Goal: Task Accomplishment & Management: Complete application form

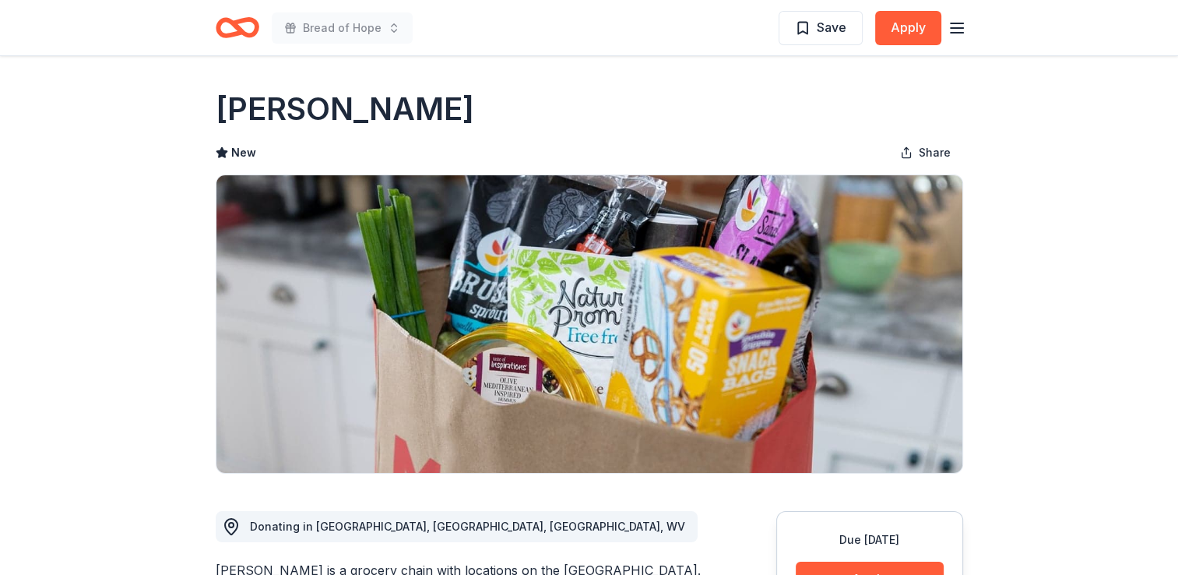
drag, startPoint x: 687, startPoint y: 614, endPoint x: 701, endPoint y: 614, distance: 14.0
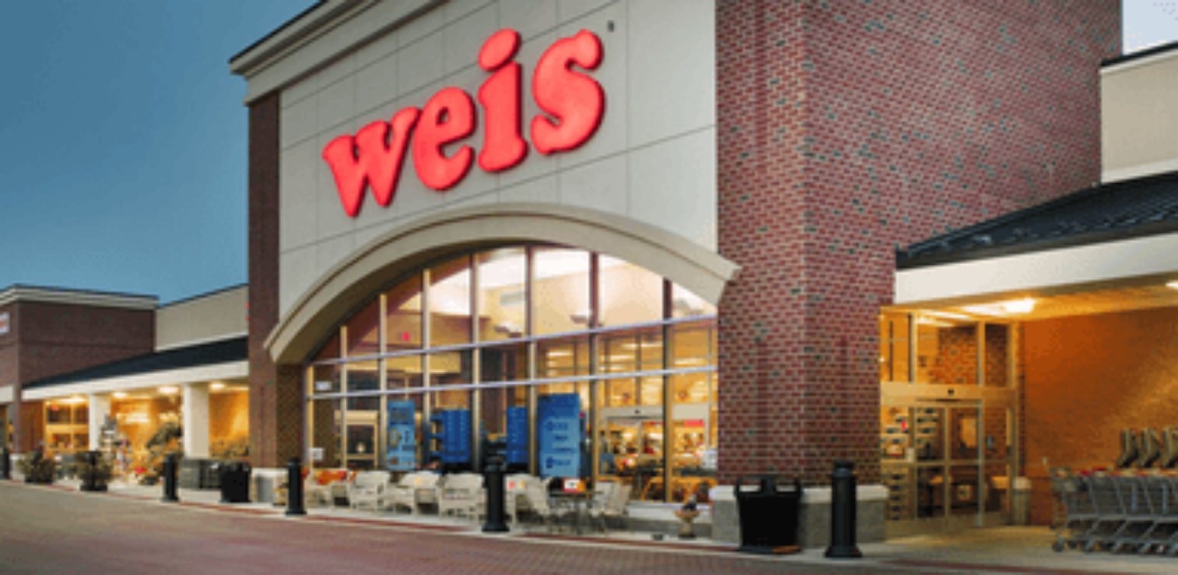
scroll to position [545, 0]
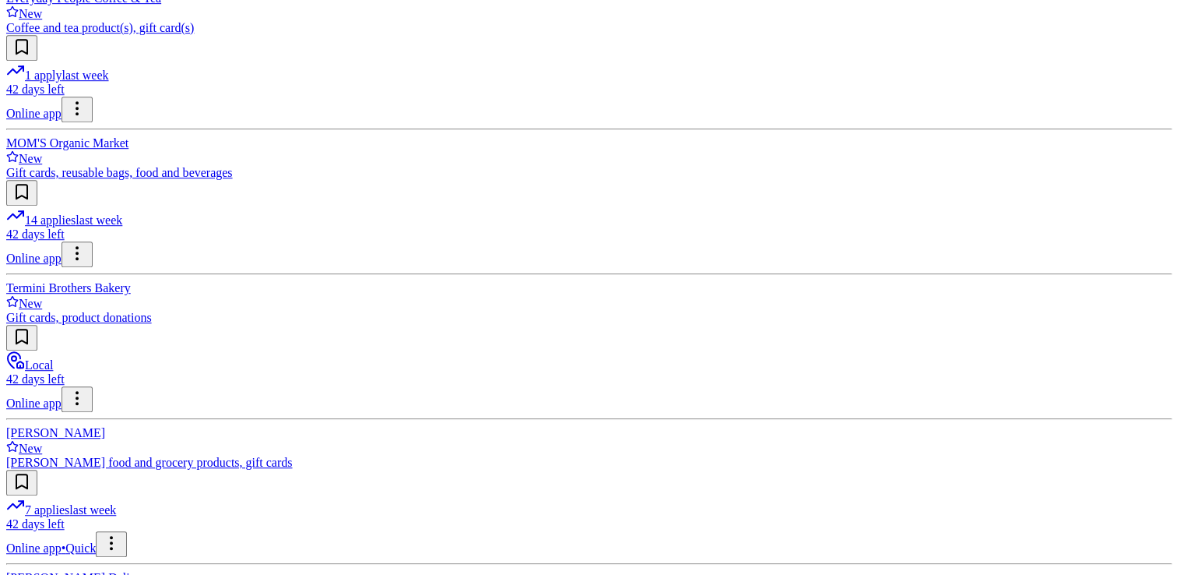
scroll to position [934, 0]
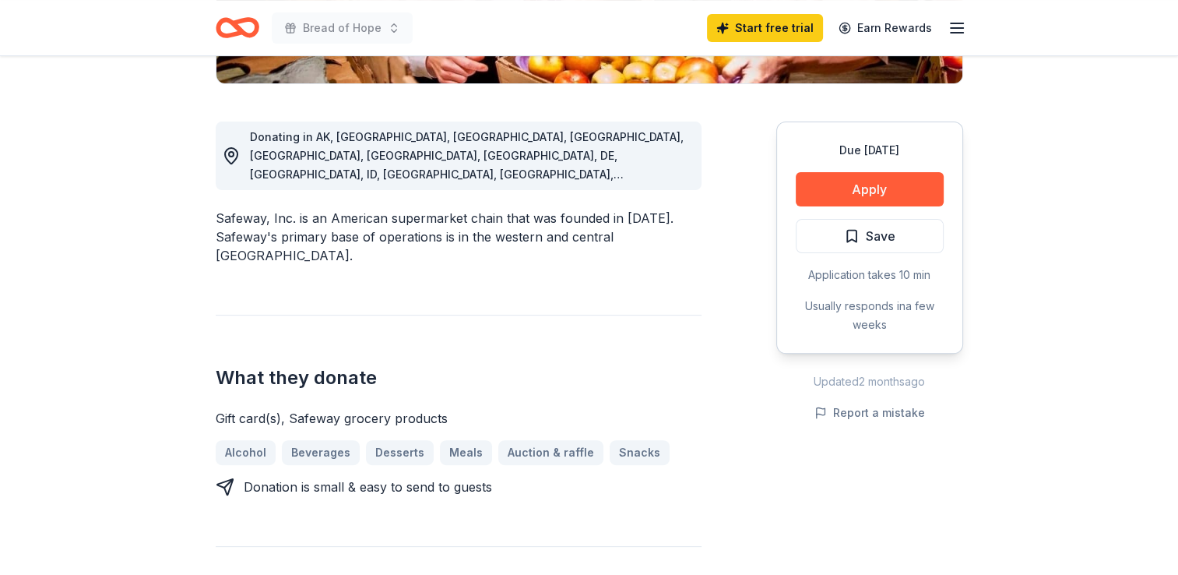
scroll to position [467, 0]
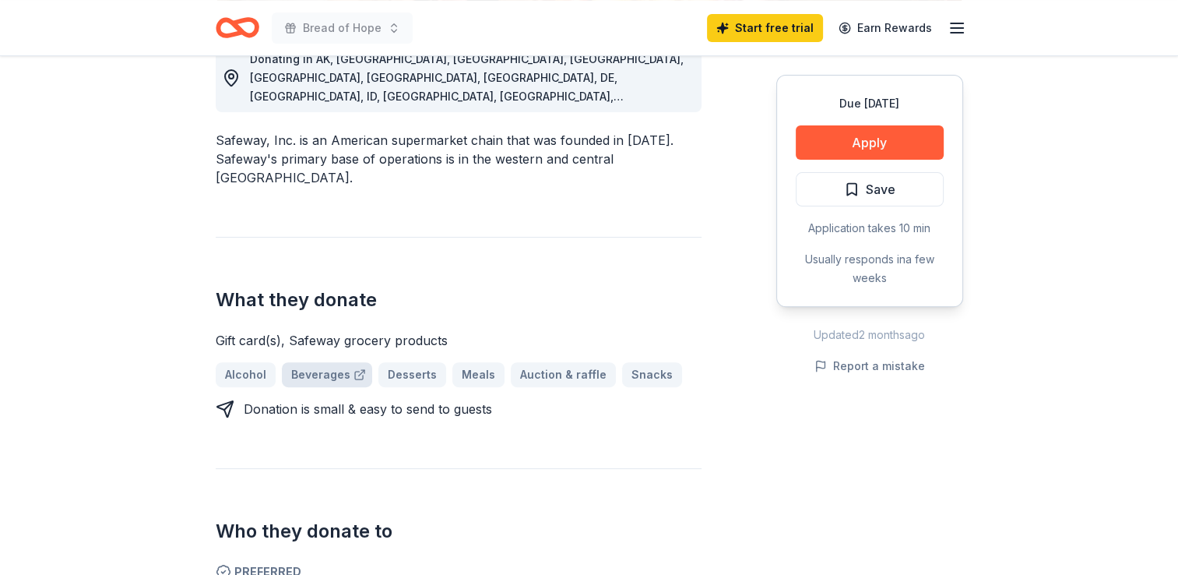
click at [318, 362] on link "Beverages" at bounding box center [327, 374] width 90 height 25
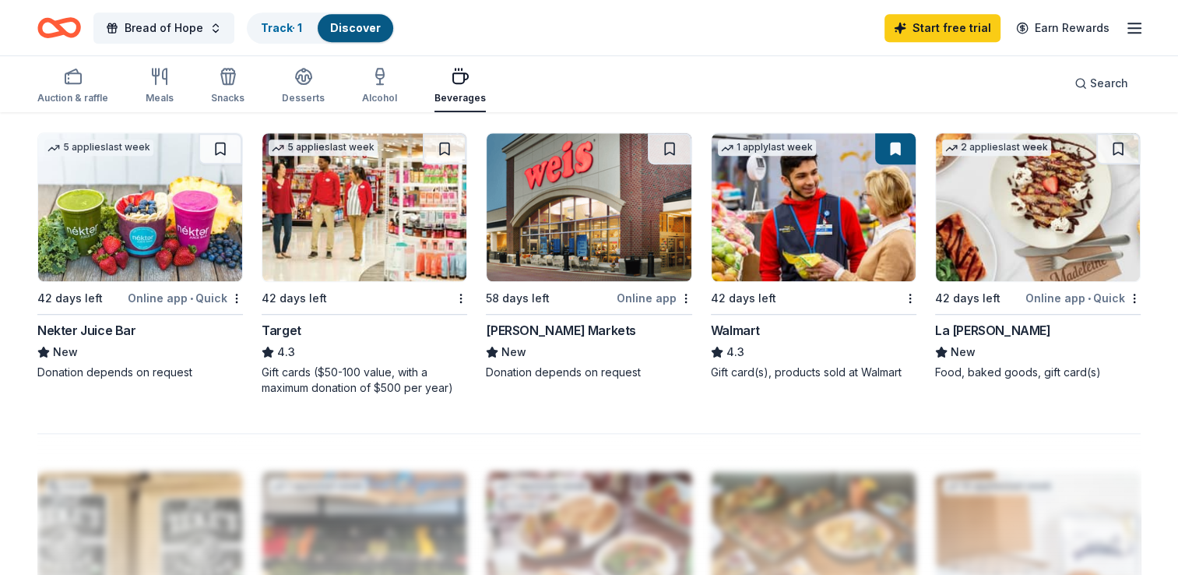
scroll to position [1090, 0]
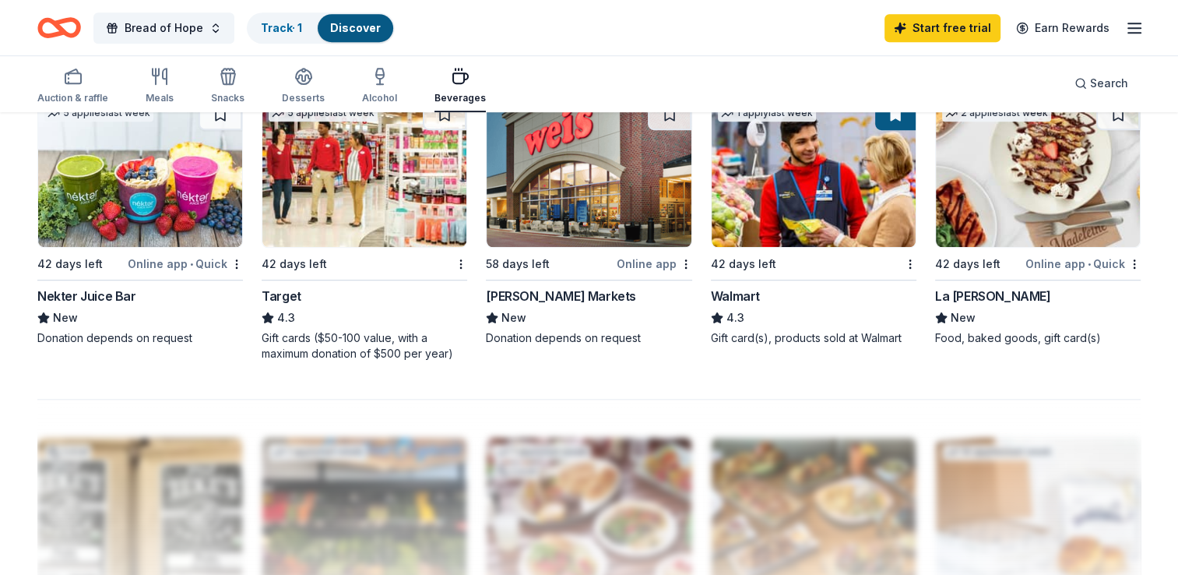
click at [809, 206] on img at bounding box center [814, 173] width 204 height 148
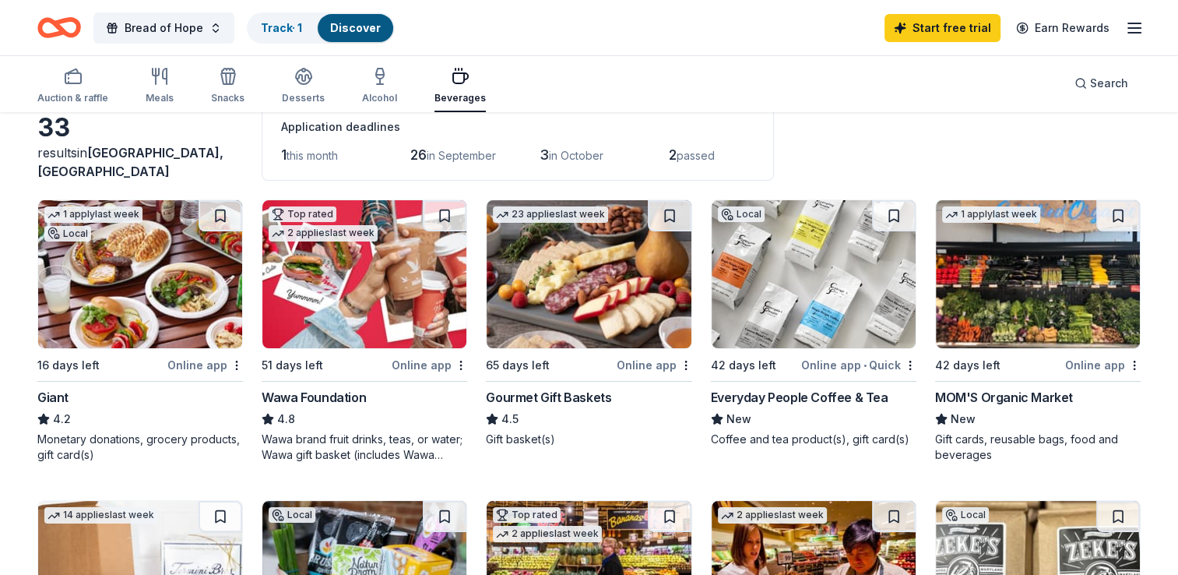
scroll to position [78, 0]
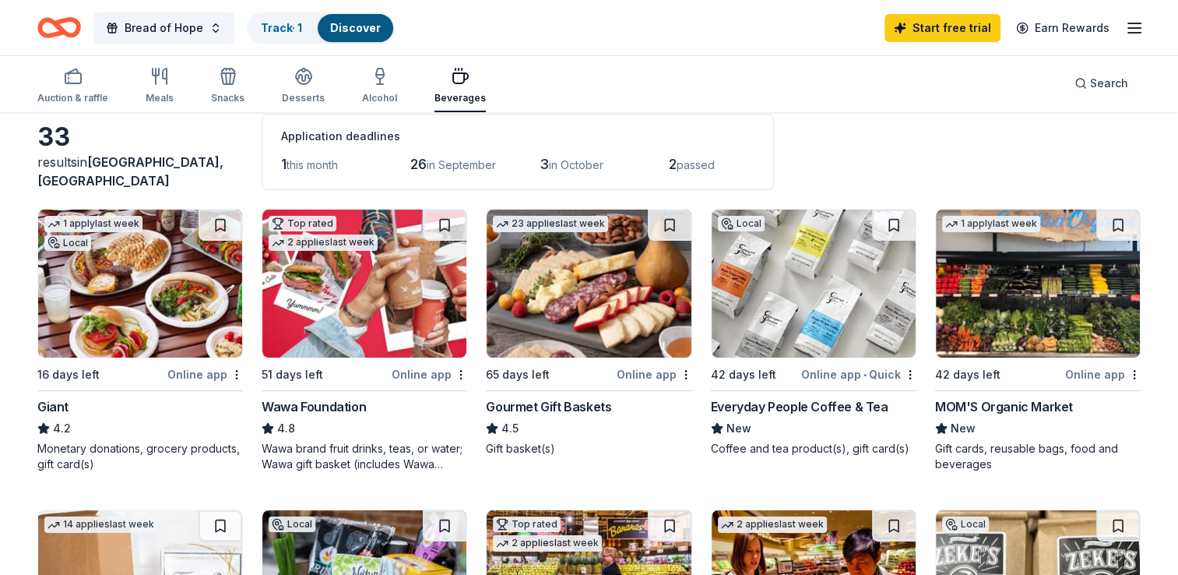
click at [146, 354] on img at bounding box center [140, 283] width 204 height 148
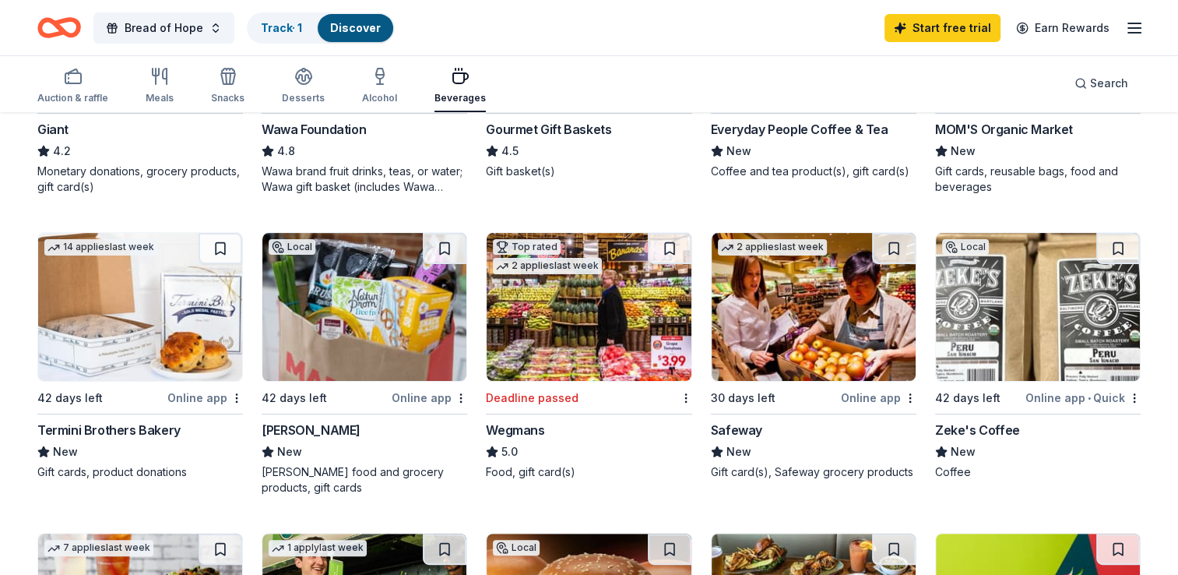
scroll to position [389, 0]
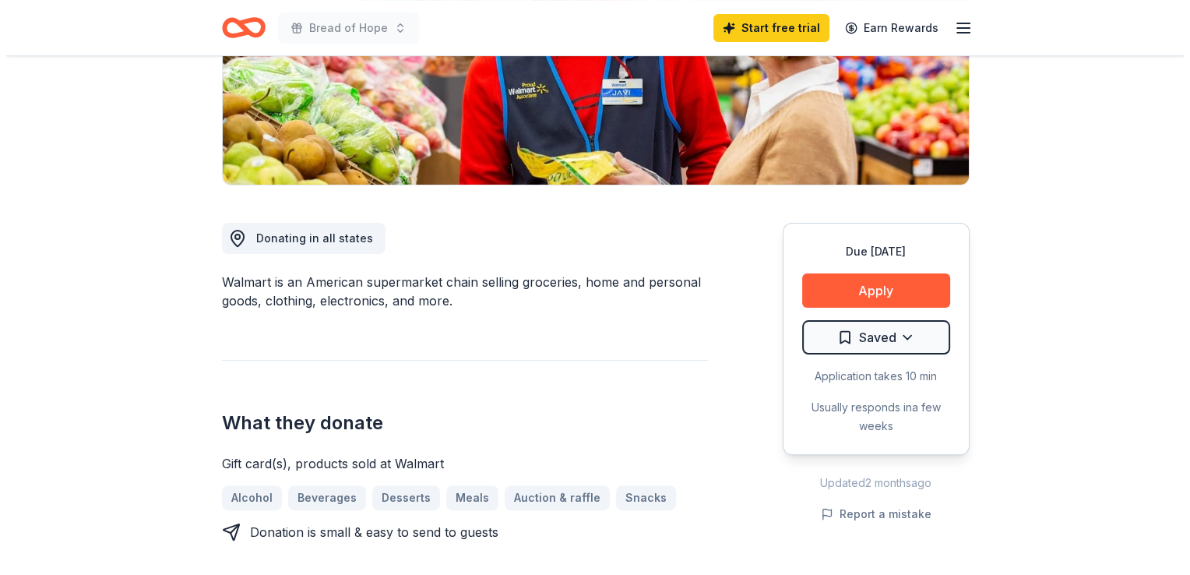
scroll to position [311, 0]
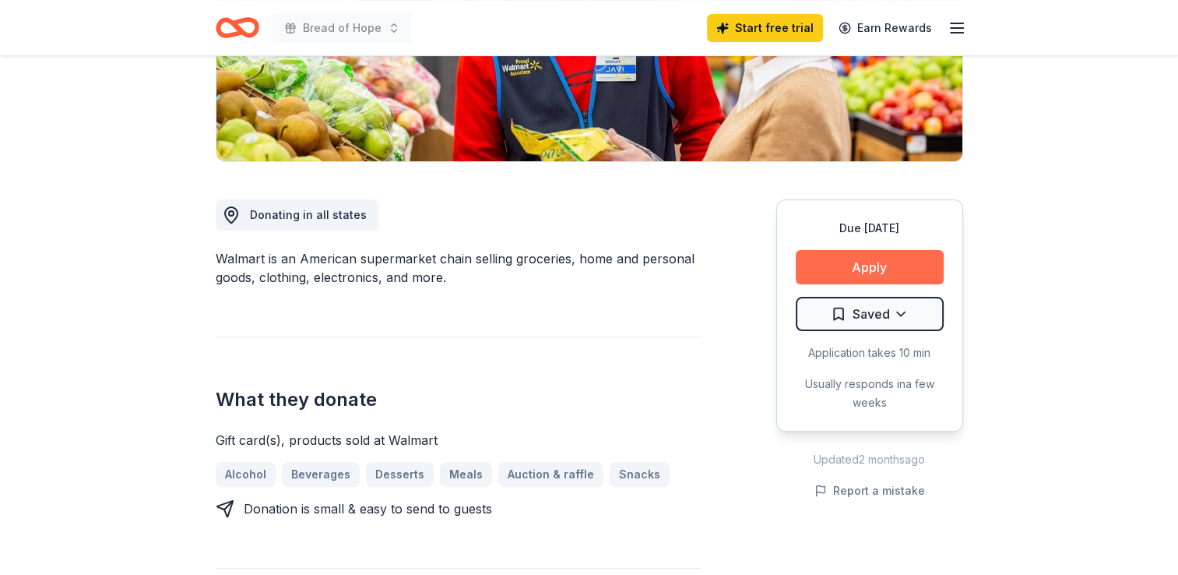
click at [859, 265] on button "Apply" at bounding box center [870, 267] width 148 height 34
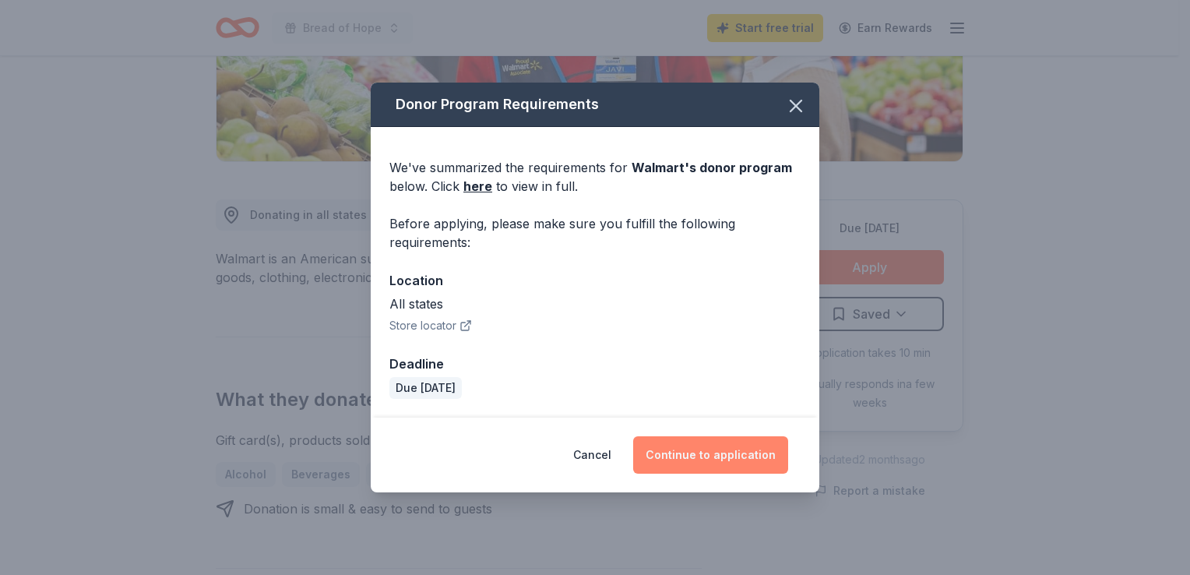
click at [687, 453] on button "Continue to application" at bounding box center [710, 454] width 155 height 37
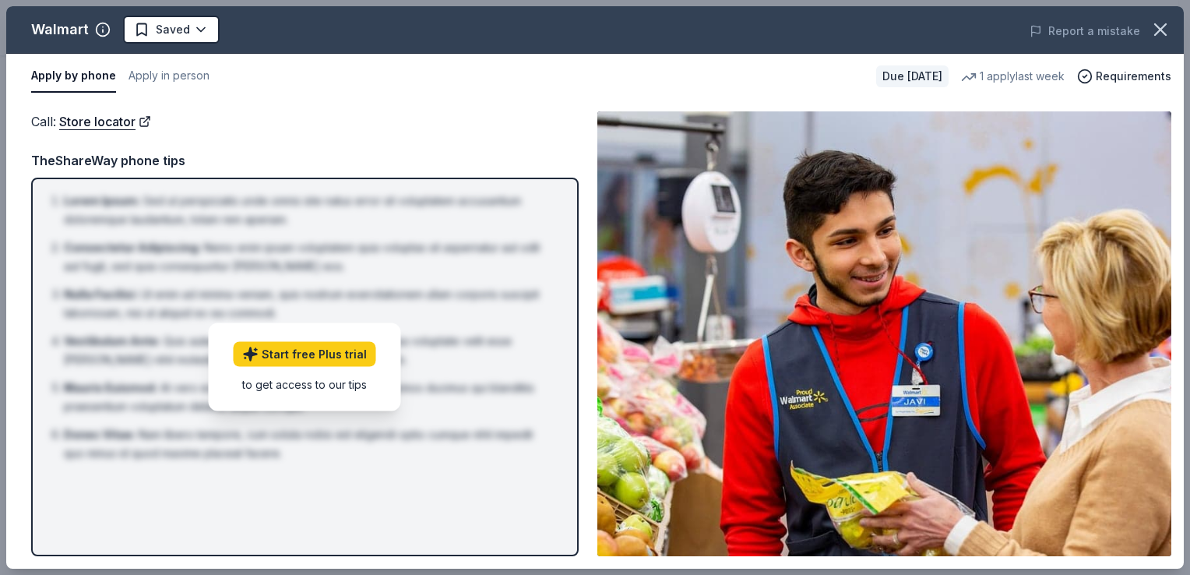
click at [57, 76] on button "Apply by phone" at bounding box center [73, 76] width 85 height 33
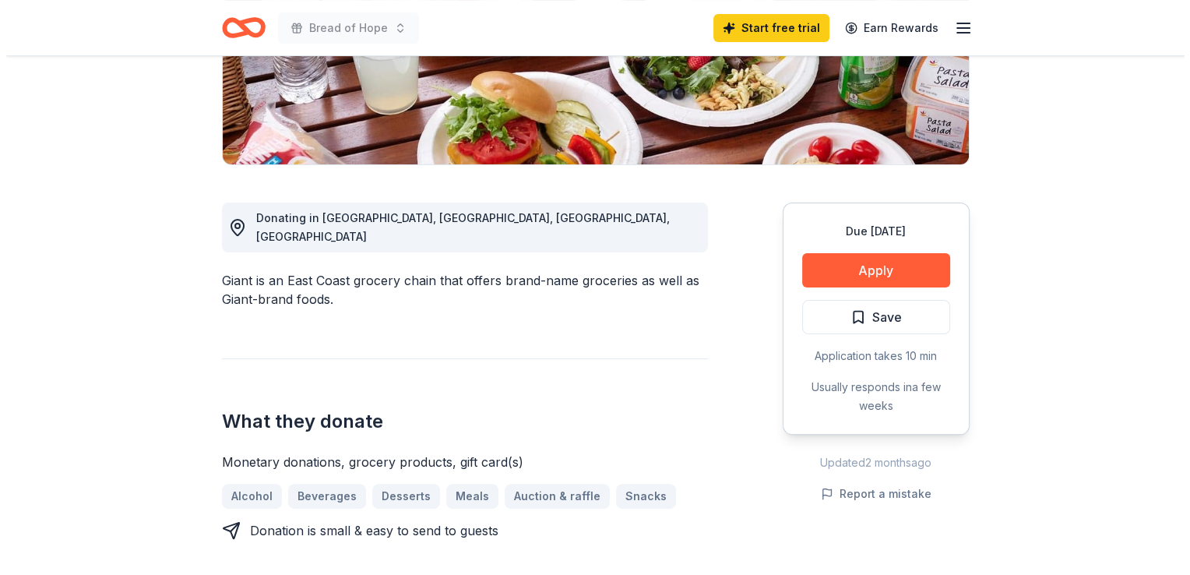
scroll to position [311, 0]
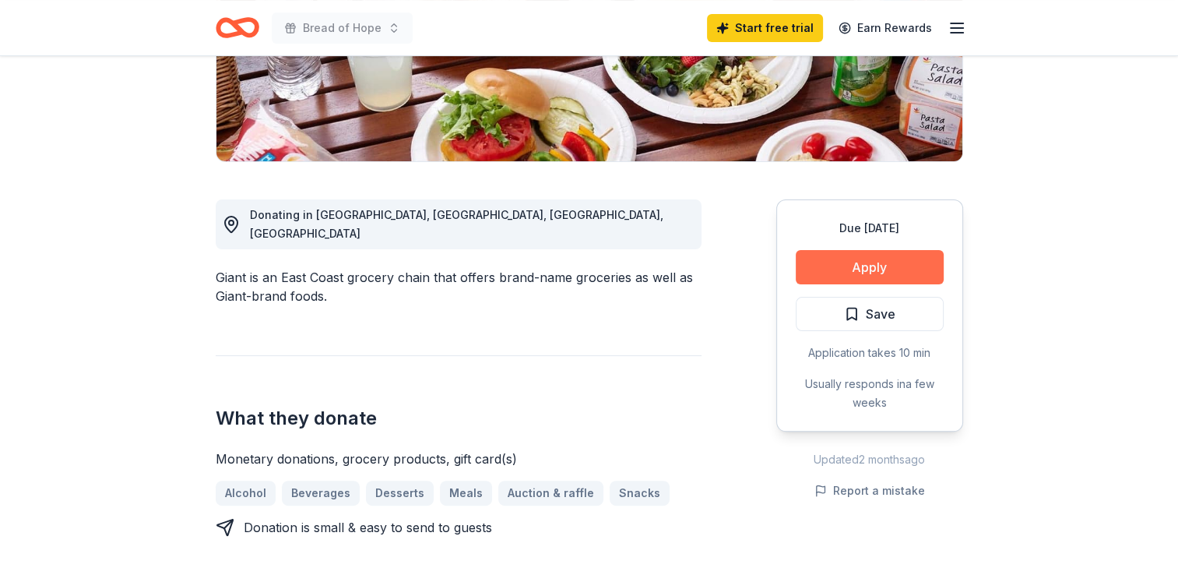
click at [848, 262] on button "Apply" at bounding box center [870, 267] width 148 height 34
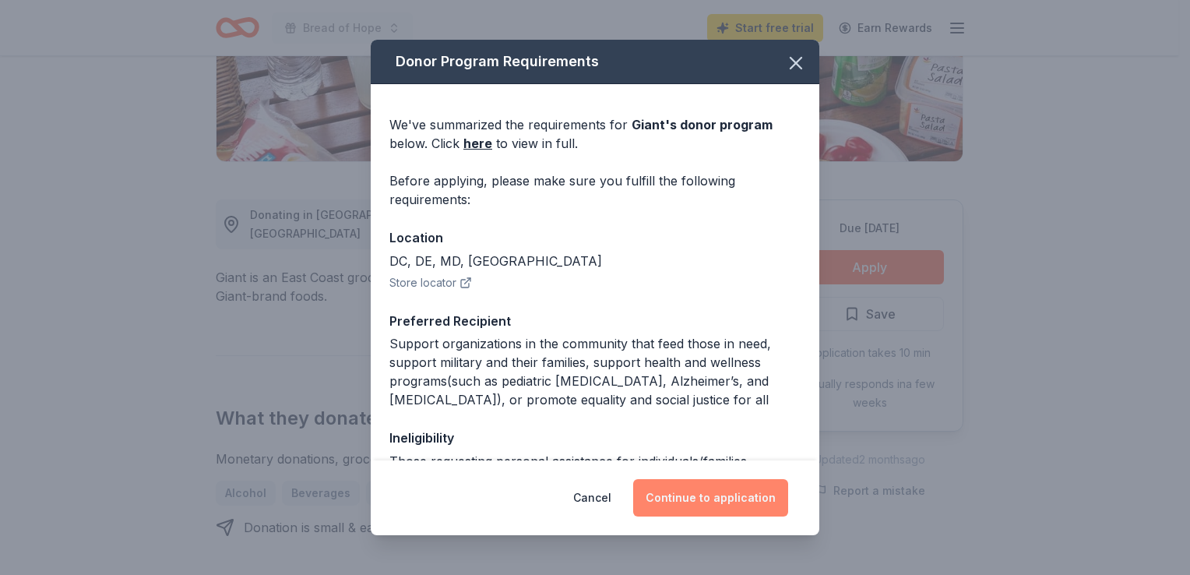
click at [691, 497] on button "Continue to application" at bounding box center [710, 497] width 155 height 37
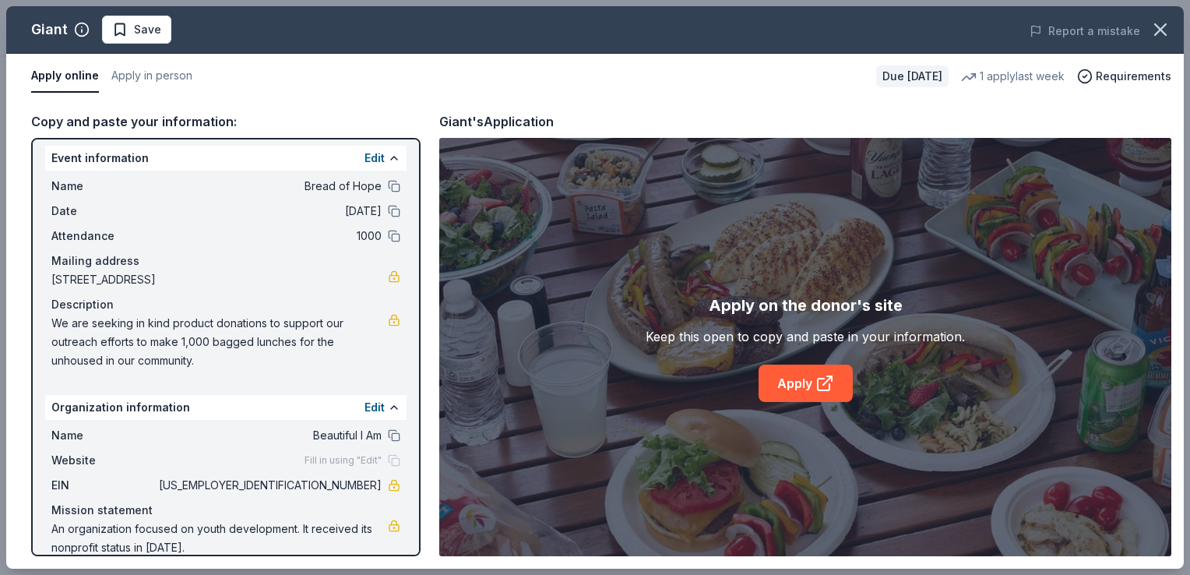
scroll to position [0, 0]
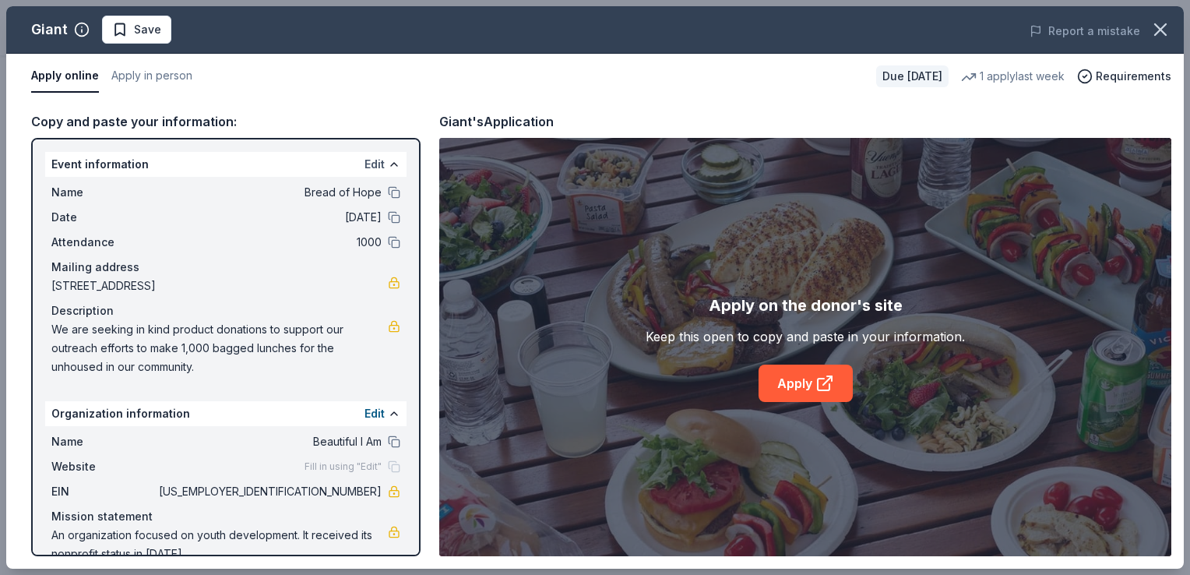
click at [367, 162] on button "Edit" at bounding box center [374, 164] width 20 height 19
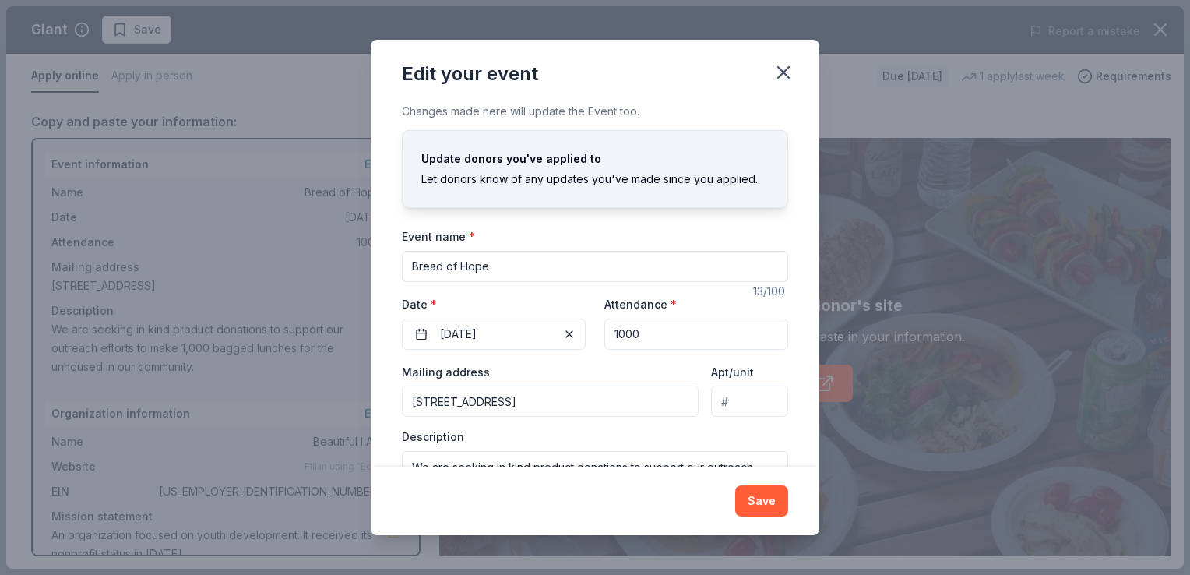
click at [782, 72] on icon "button" at bounding box center [783, 72] width 22 height 22
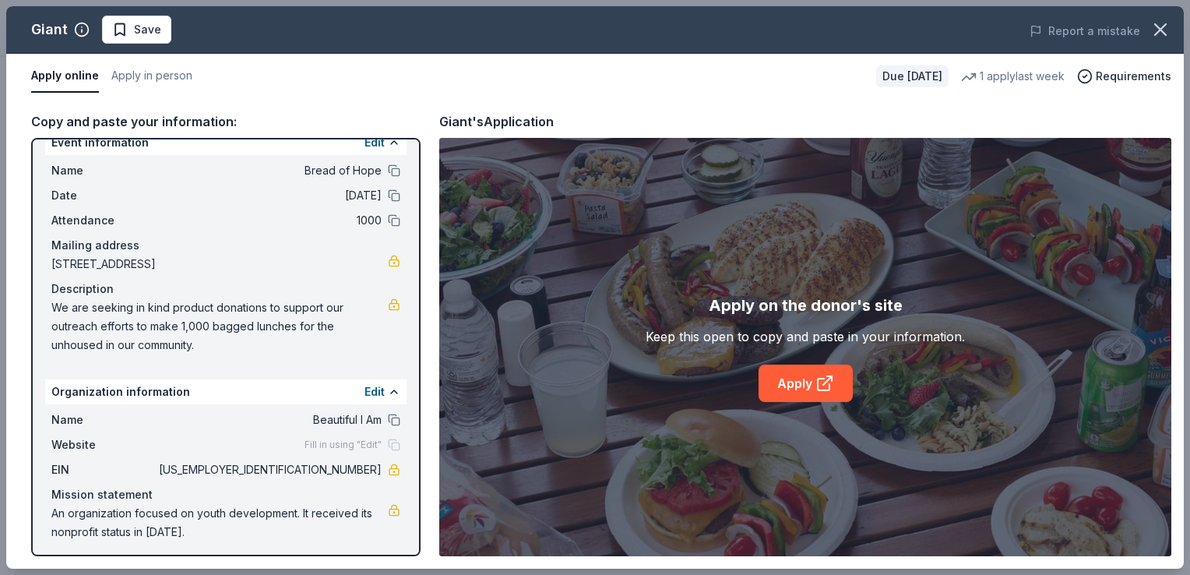
scroll to position [26, 0]
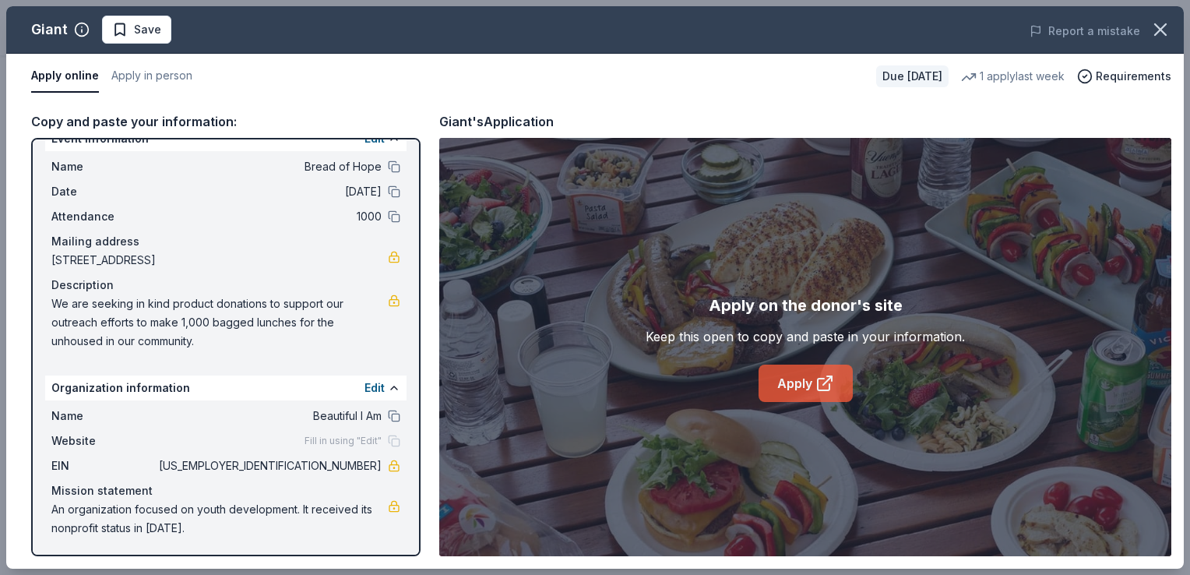
click at [781, 385] on link "Apply" at bounding box center [805, 382] width 94 height 37
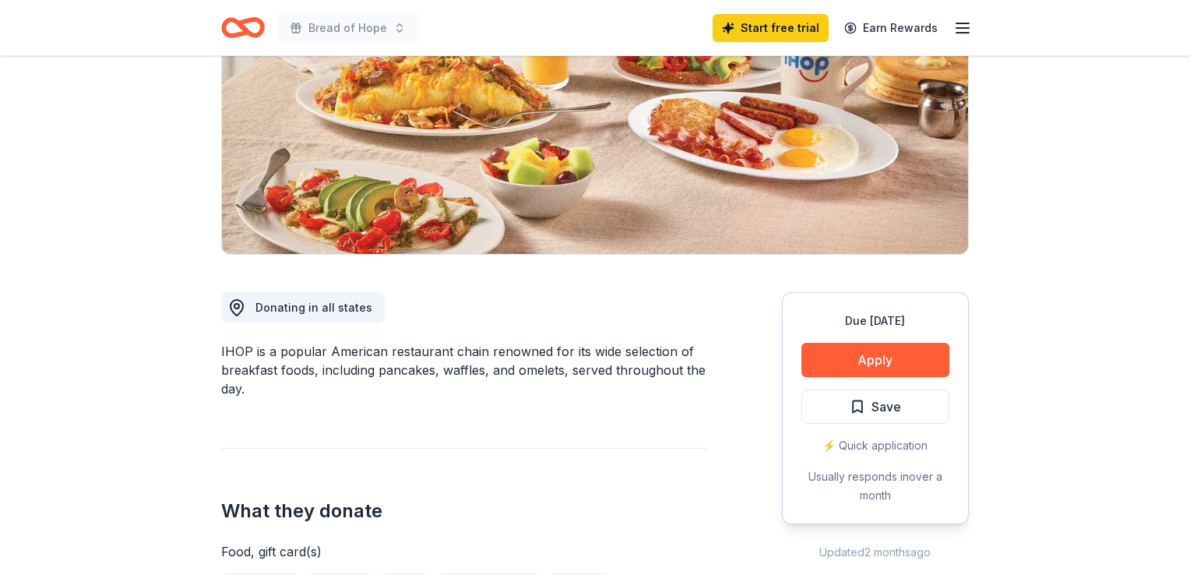
scroll to position [234, 0]
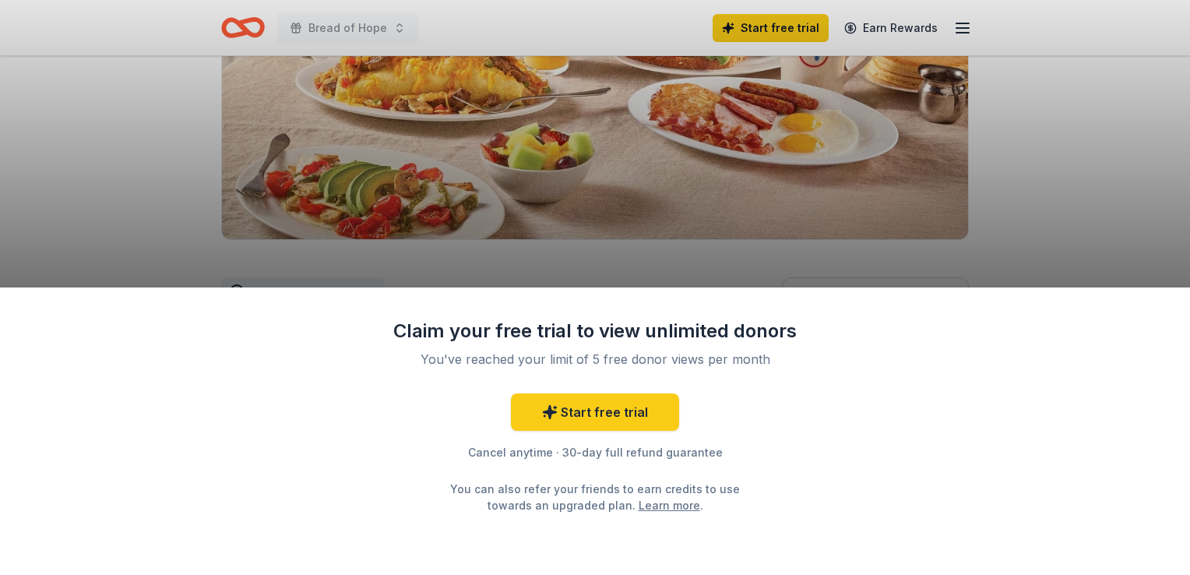
click at [536, 133] on div "Claim your free trial to view unlimited donors You've reached your limit of 5 f…" at bounding box center [595, 287] width 1190 height 575
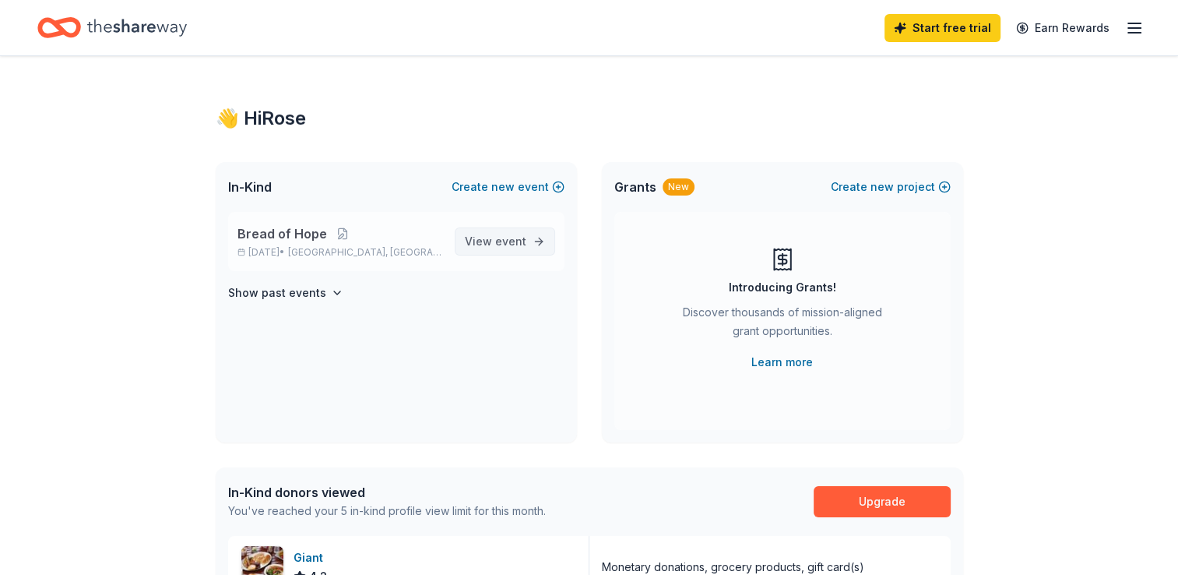
click at [508, 240] on span "event" at bounding box center [510, 240] width 31 height 13
click at [536, 241] on link "View event" at bounding box center [505, 241] width 100 height 28
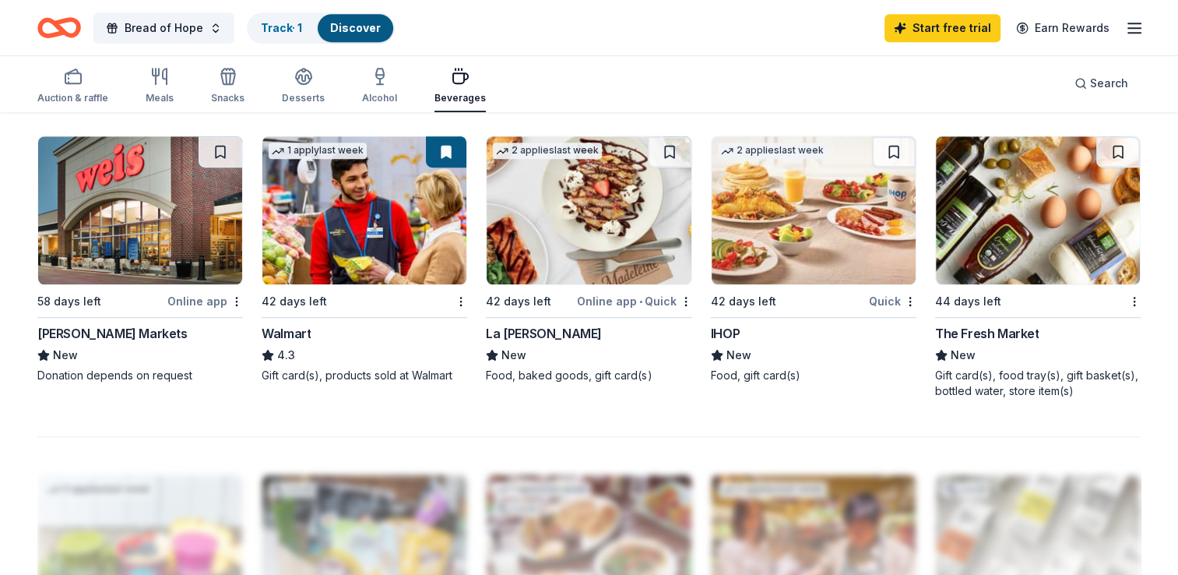
scroll to position [1090, 0]
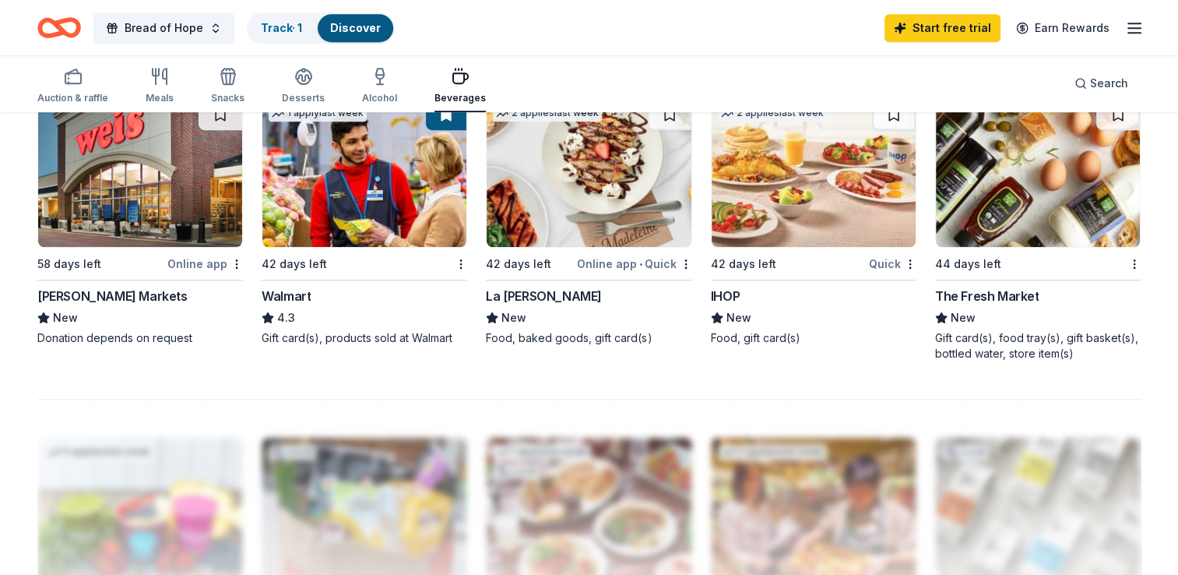
click at [981, 299] on div "The Fresh Market" at bounding box center [987, 295] width 104 height 19
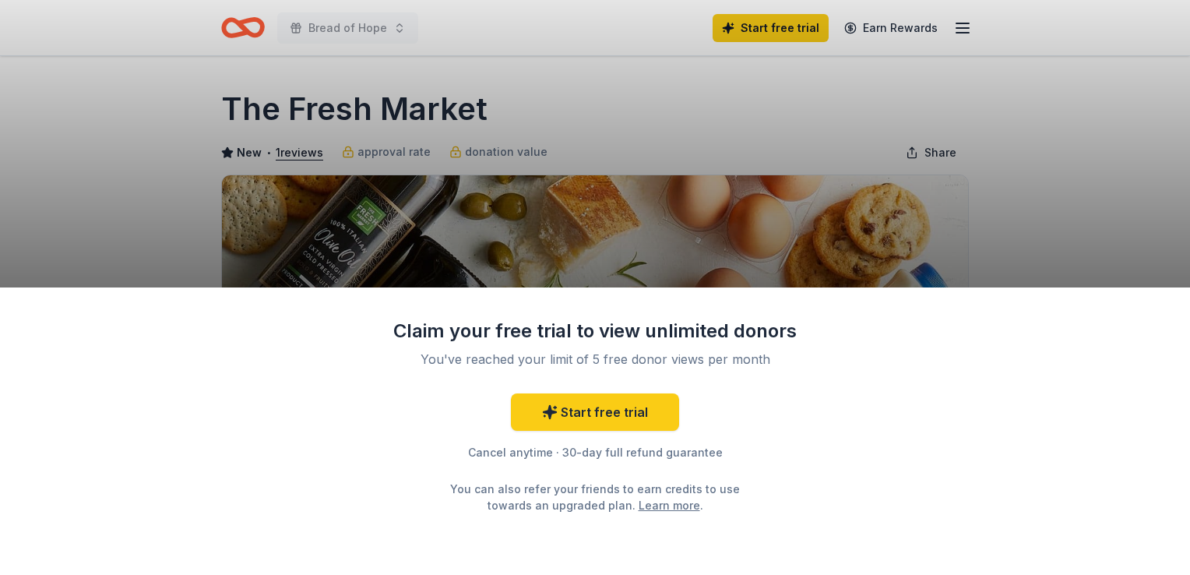
drag, startPoint x: 1028, startPoint y: 391, endPoint x: 1022, endPoint y: 402, distance: 12.9
click at [1028, 391] on div "Claim your free trial to view unlimited donors You've reached your limit of 5 f…" at bounding box center [595, 430] width 1190 height 287
click at [638, 503] on link "Learn more" at bounding box center [668, 505] width 61 height 16
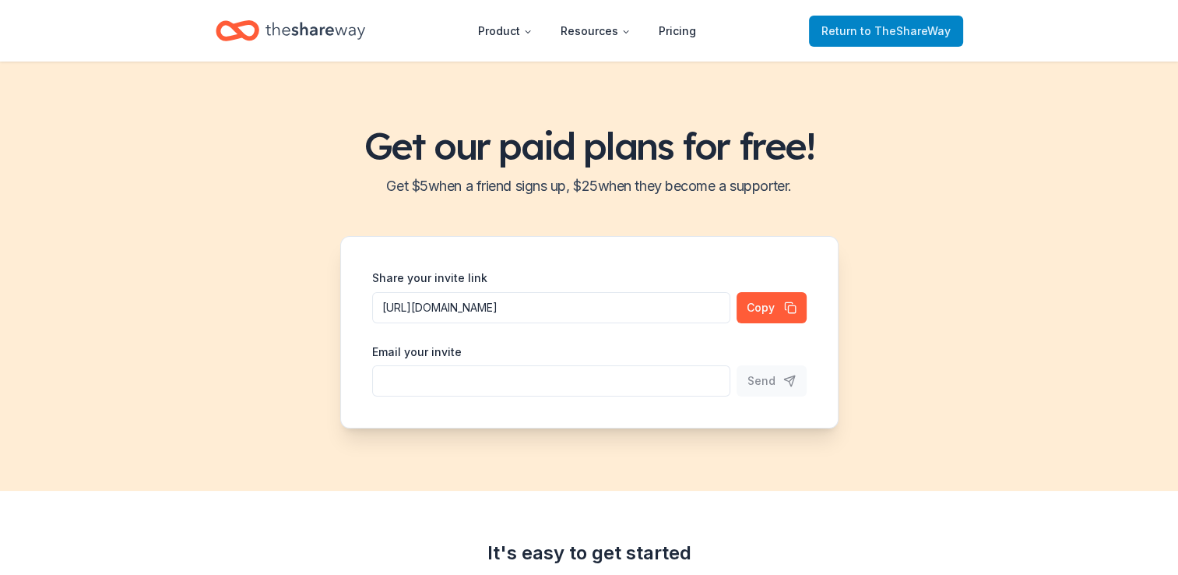
click at [870, 31] on span "to TheShareWay" at bounding box center [905, 30] width 90 height 13
click at [863, 33] on span "Return to TheShareWay" at bounding box center [885, 31] width 129 height 19
click at [861, 33] on span "Return to TheShareWay" at bounding box center [885, 31] width 129 height 19
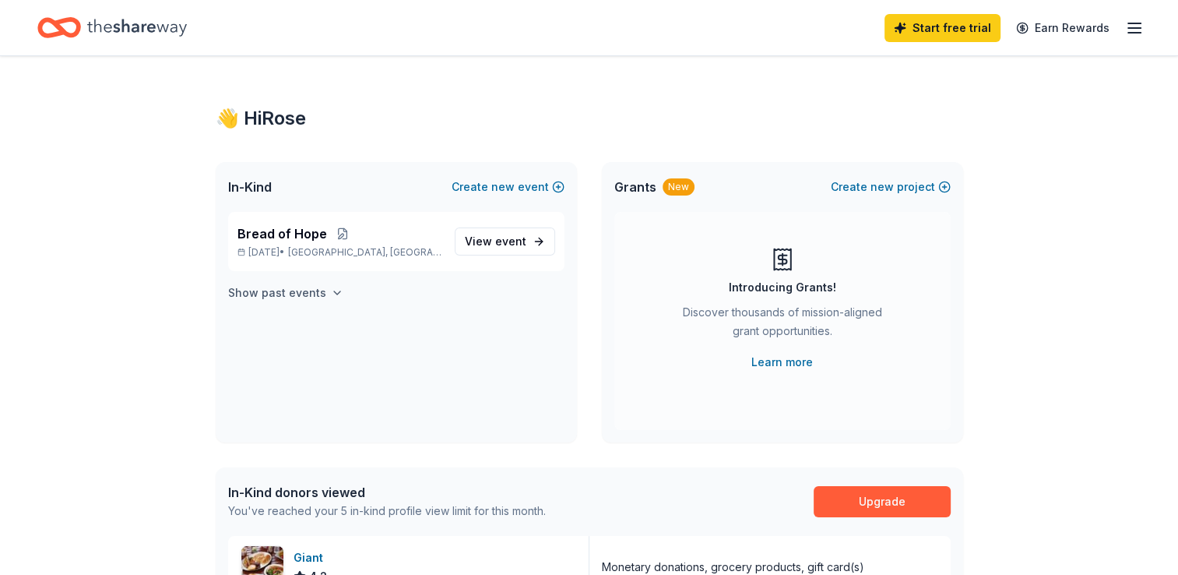
click at [331, 290] on icon "button" at bounding box center [337, 292] width 12 height 12
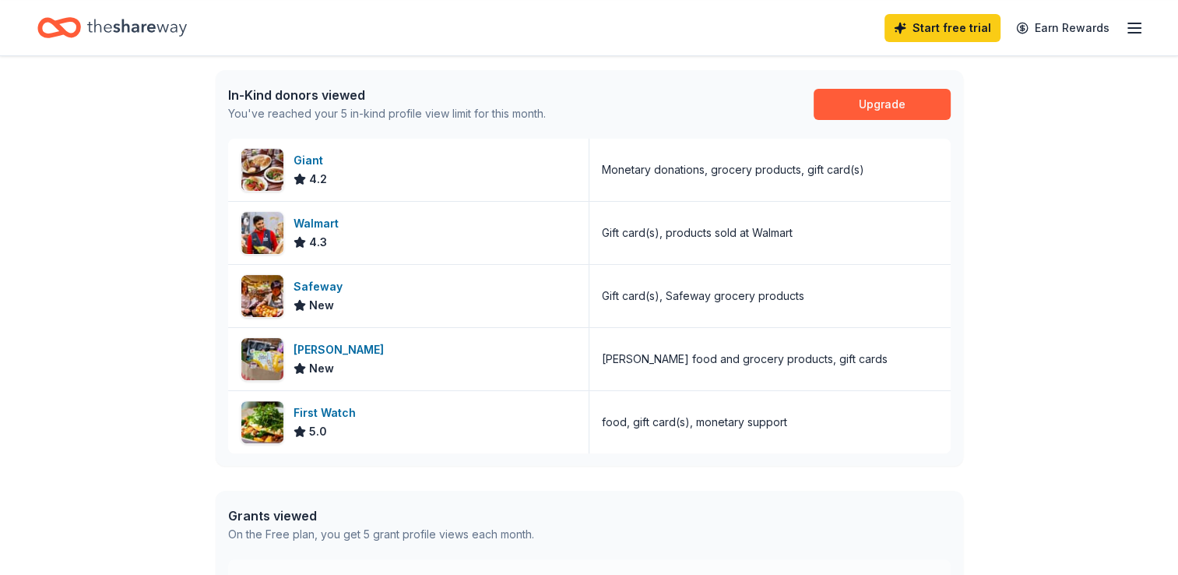
scroll to position [389, 0]
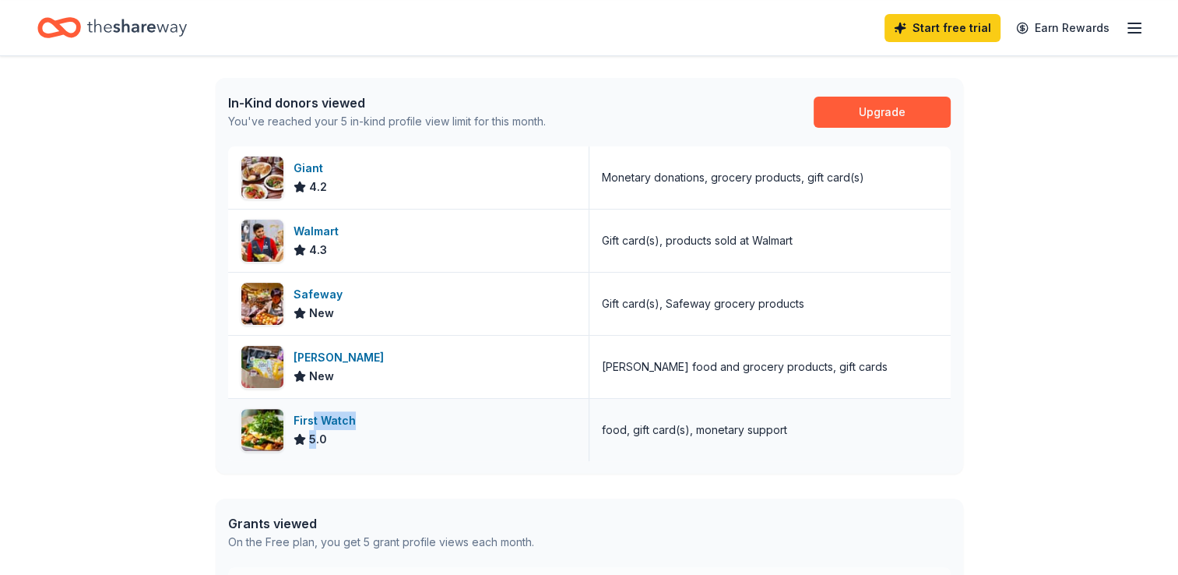
click at [311, 428] on div "First Watch 5.0" at bounding box center [327, 429] width 69 height 37
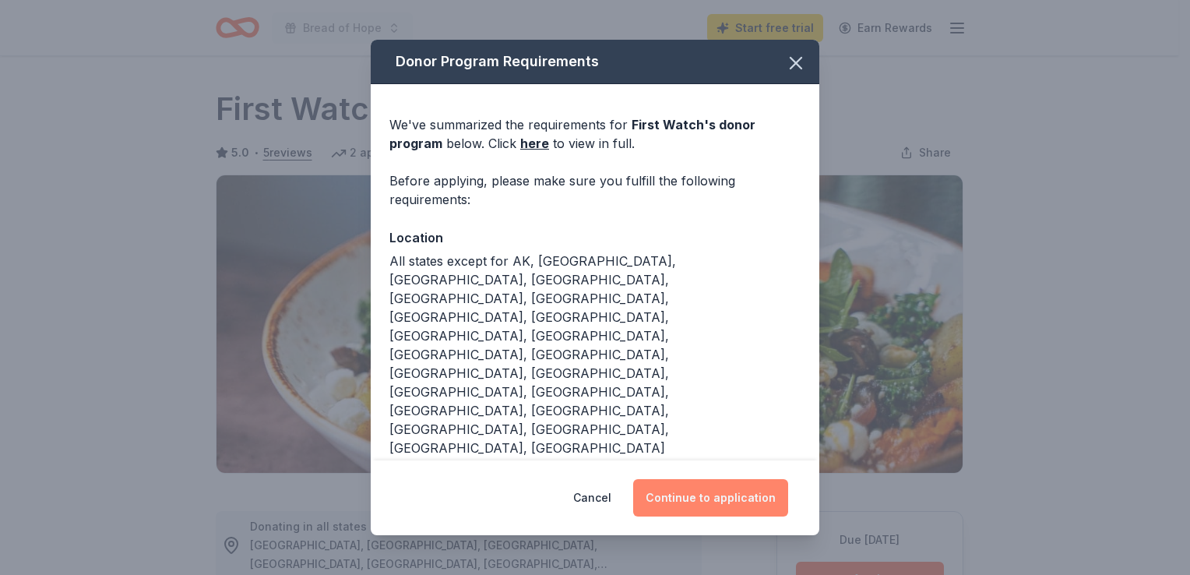
scroll to position [467, 0]
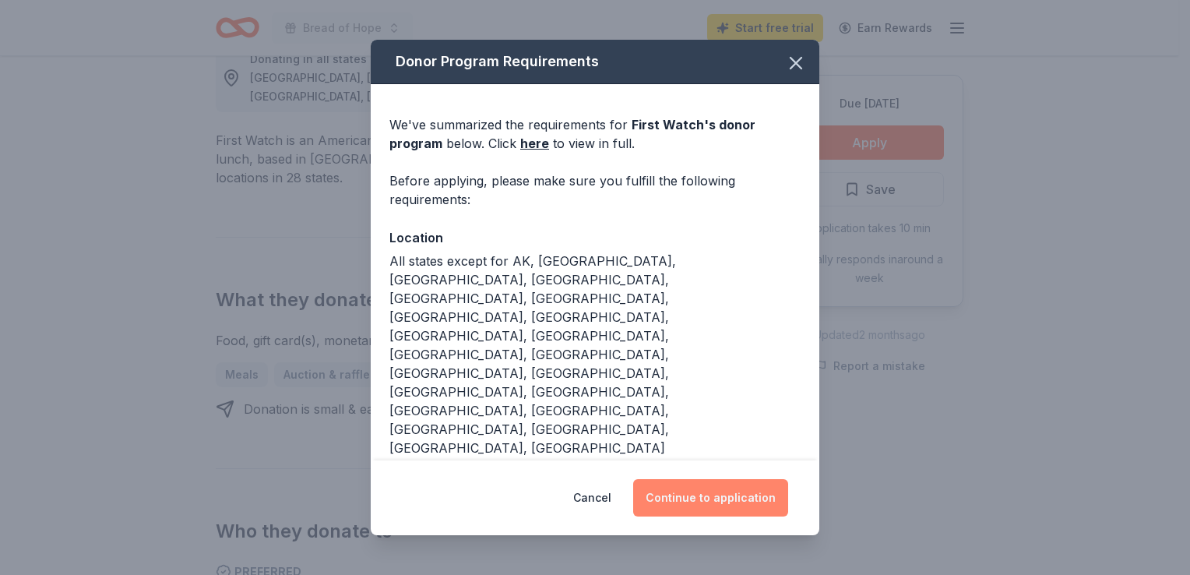
click at [713, 498] on button "Continue to application" at bounding box center [710, 497] width 155 height 37
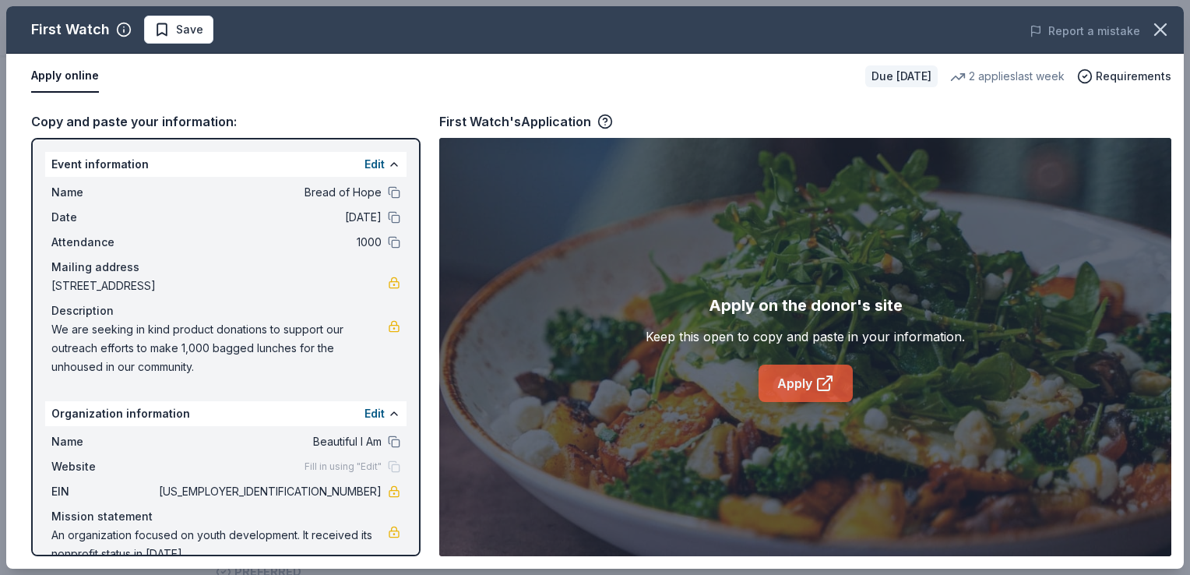
click at [786, 382] on link "Apply" at bounding box center [805, 382] width 94 height 37
click at [388, 413] on button at bounding box center [394, 413] width 12 height 12
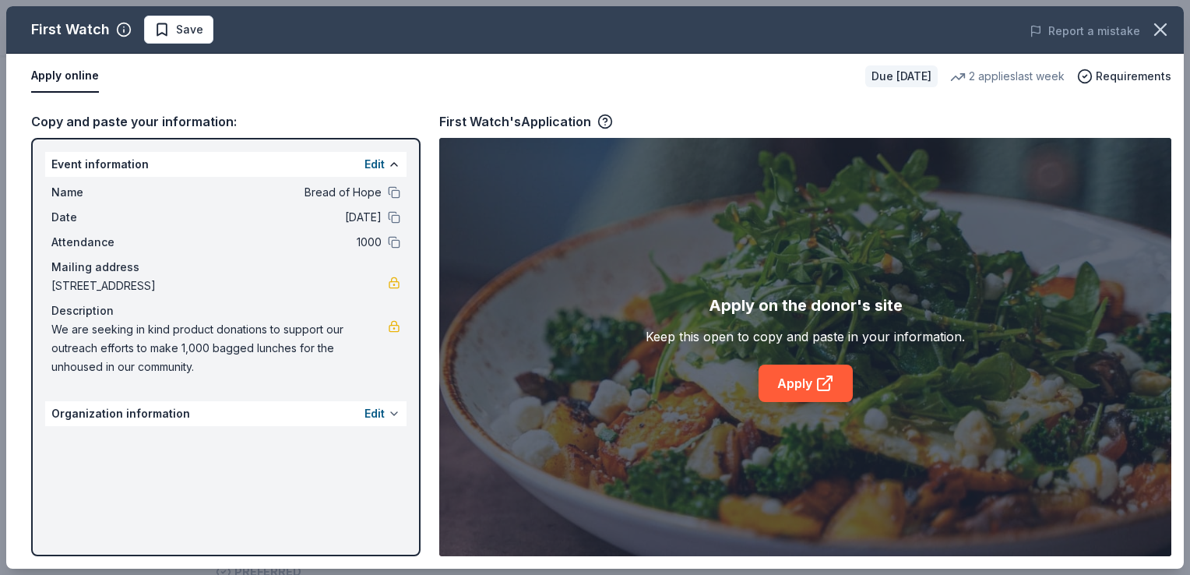
click at [388, 413] on button at bounding box center [394, 413] width 12 height 12
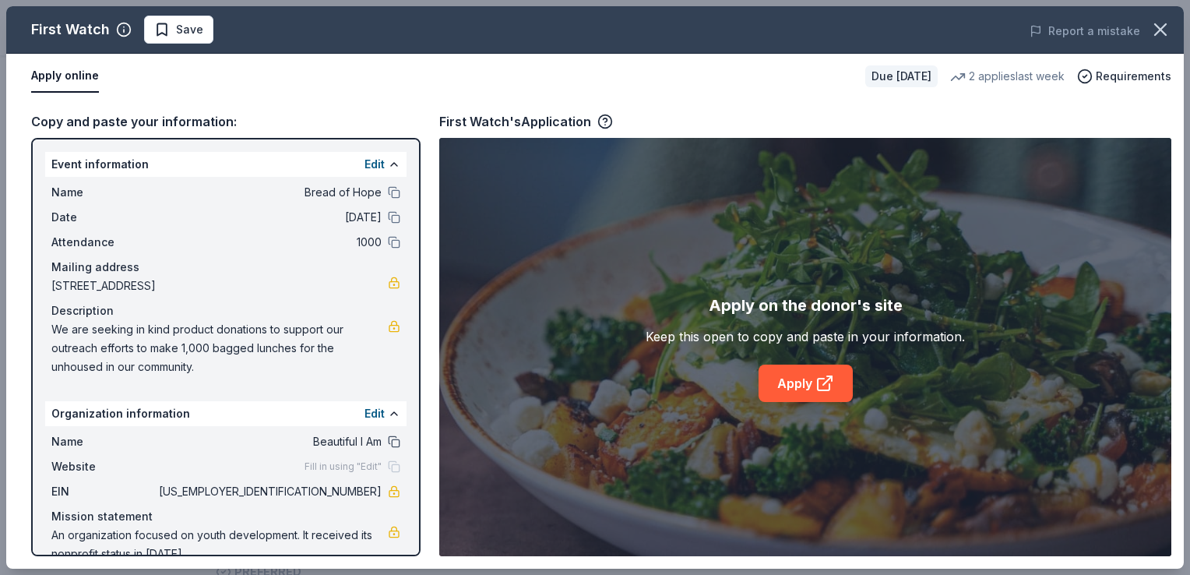
click at [388, 439] on button at bounding box center [394, 441] width 12 height 12
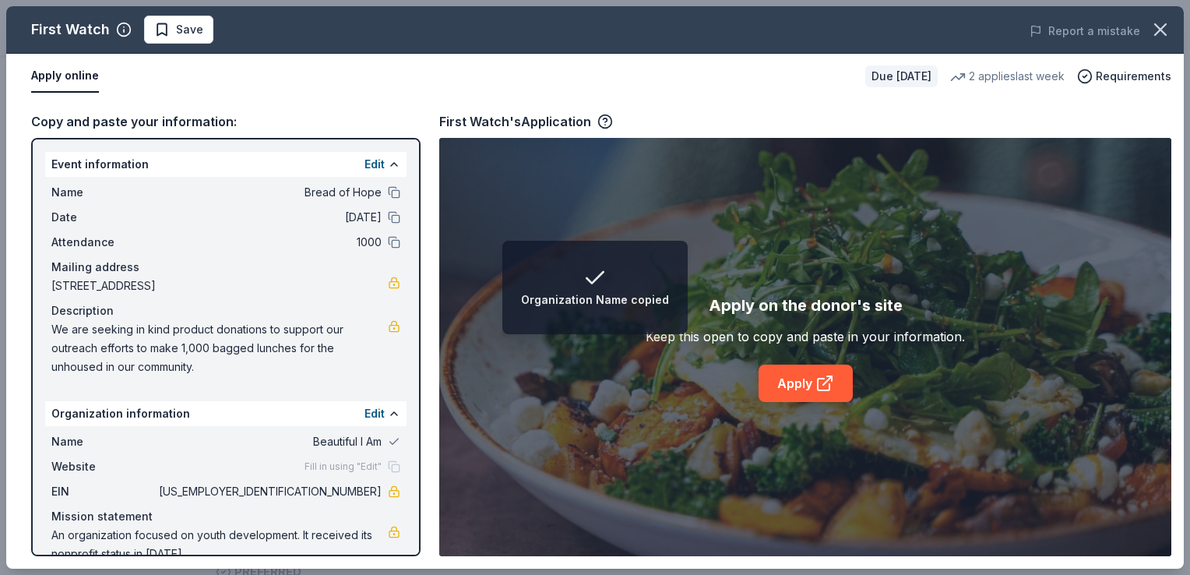
click at [349, 439] on span "Beautiful I Am" at bounding box center [269, 441] width 226 height 19
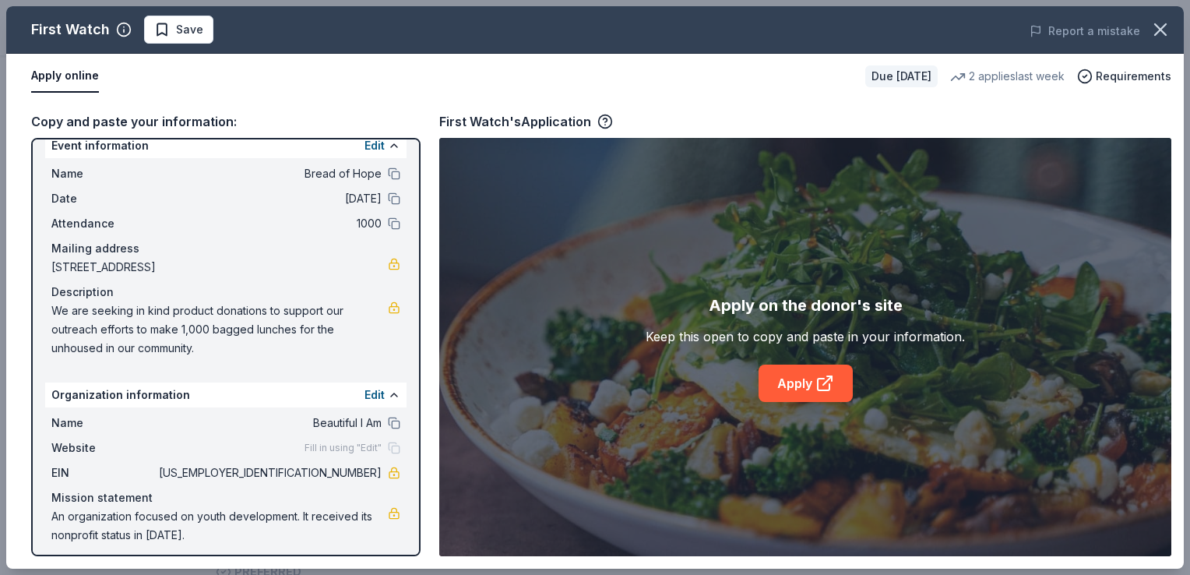
scroll to position [26, 0]
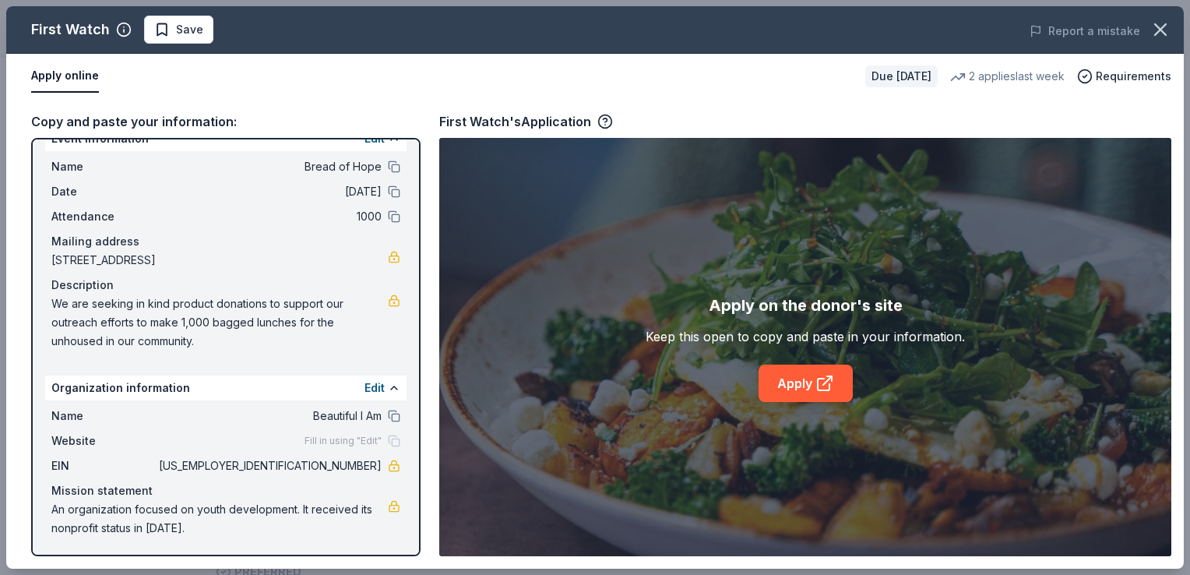
click at [65, 418] on span "Name" at bounding box center [103, 415] width 104 height 19
click at [304, 416] on span "Beautiful I Am" at bounding box center [269, 415] width 226 height 19
click at [302, 415] on span "Beautiful I Am" at bounding box center [269, 415] width 226 height 19
drag, startPoint x: 302, startPoint y: 416, endPoint x: 360, endPoint y: 411, distance: 57.8
click at [302, 416] on span "Beautiful I Am" at bounding box center [269, 415] width 226 height 19
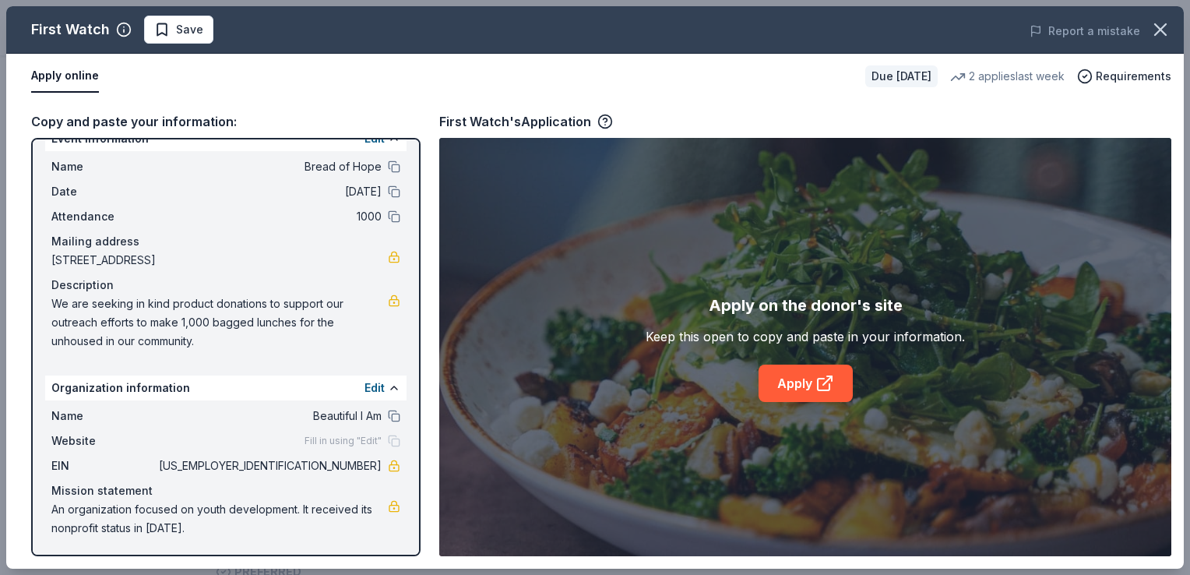
click at [375, 417] on div "Name Beautiful I Am" at bounding box center [225, 415] width 349 height 19
click at [388, 388] on button at bounding box center [394, 387] width 12 height 12
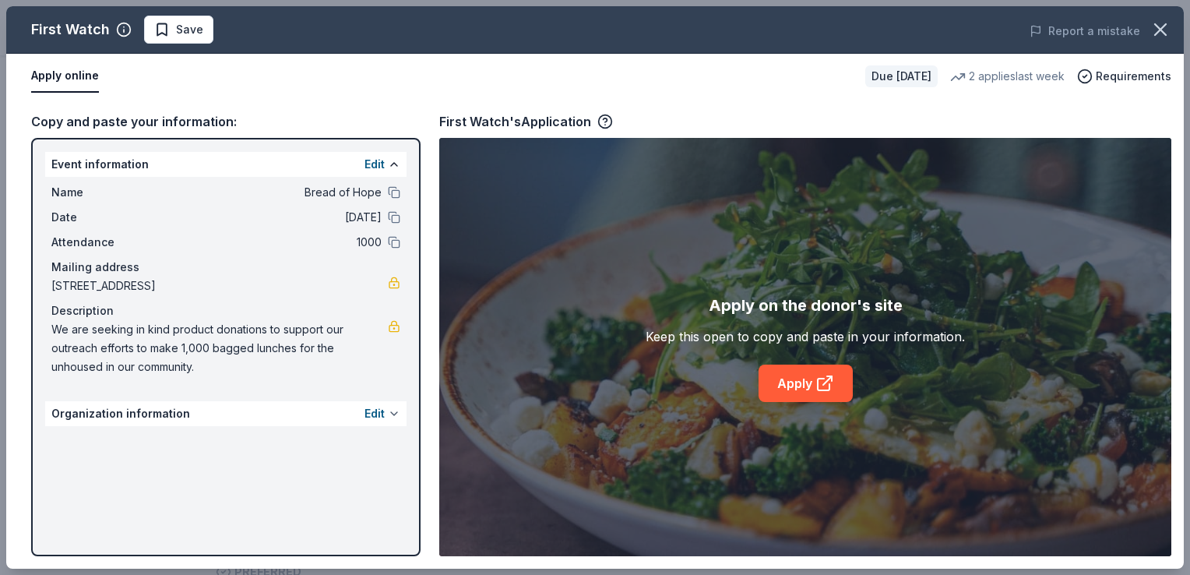
click at [395, 414] on button at bounding box center [394, 413] width 12 height 12
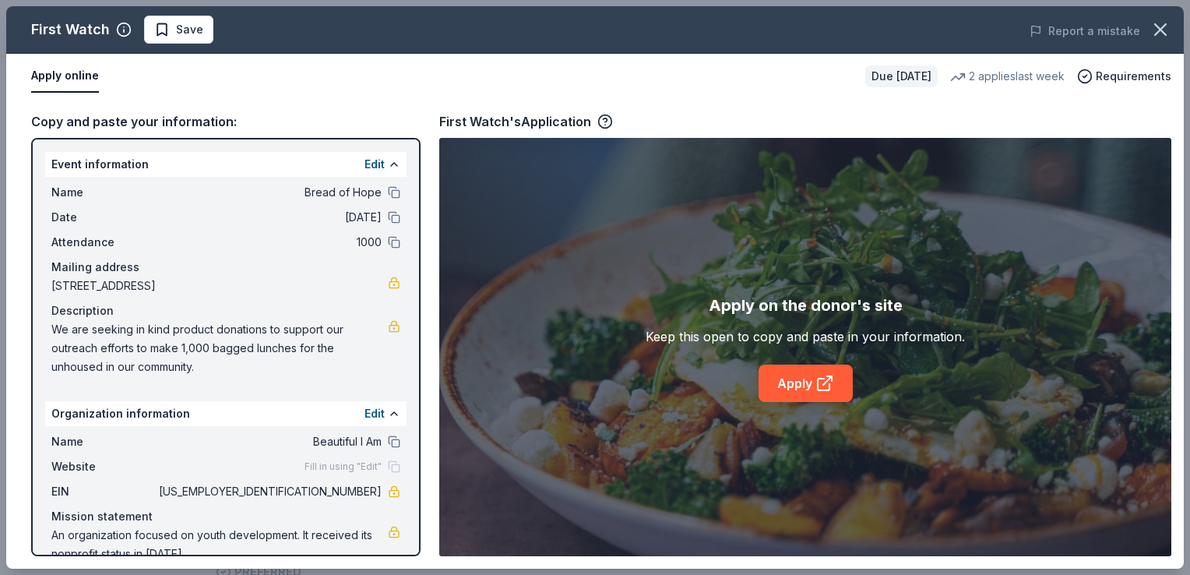
click at [343, 439] on span "Beautiful I Am" at bounding box center [269, 441] width 226 height 19
click at [388, 440] on button at bounding box center [394, 441] width 12 height 12
click at [358, 441] on span "Beautiful I Am" at bounding box center [269, 441] width 226 height 19
click at [356, 439] on span "Beautiful I Am" at bounding box center [269, 441] width 226 height 19
click at [353, 440] on span "Beautiful I Am" at bounding box center [269, 441] width 226 height 19
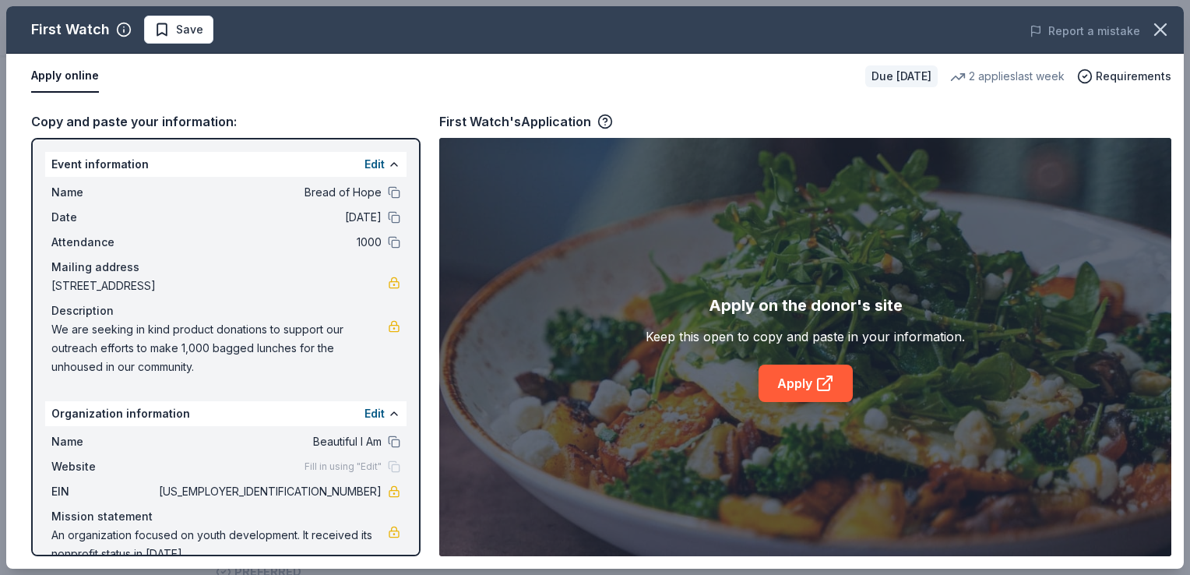
click at [305, 438] on span "Beautiful I Am" at bounding box center [269, 441] width 226 height 19
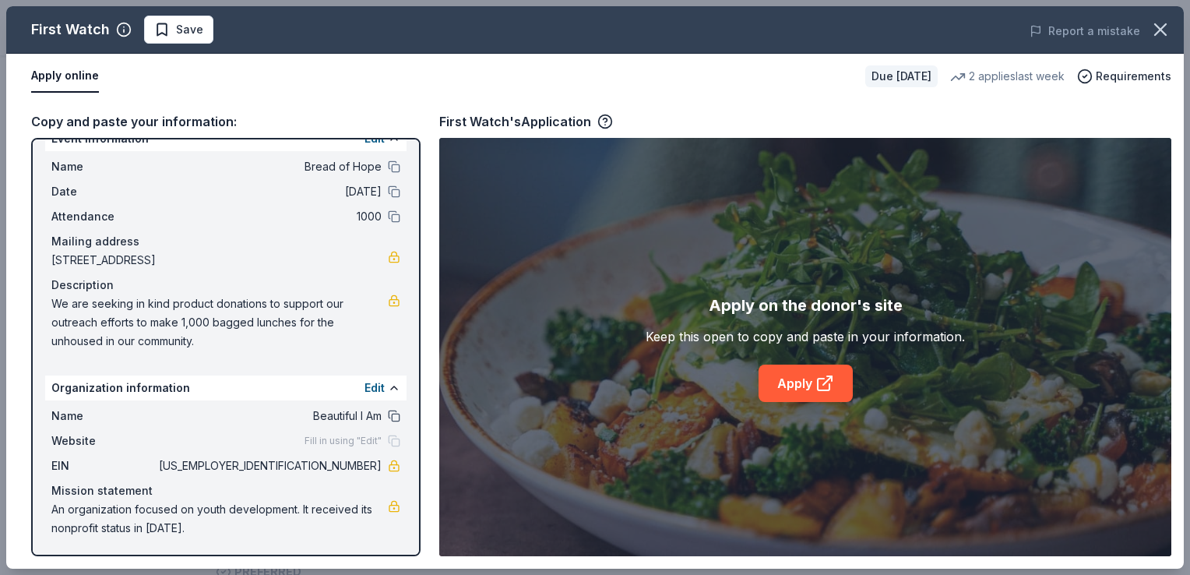
click at [388, 411] on button at bounding box center [394, 415] width 12 height 12
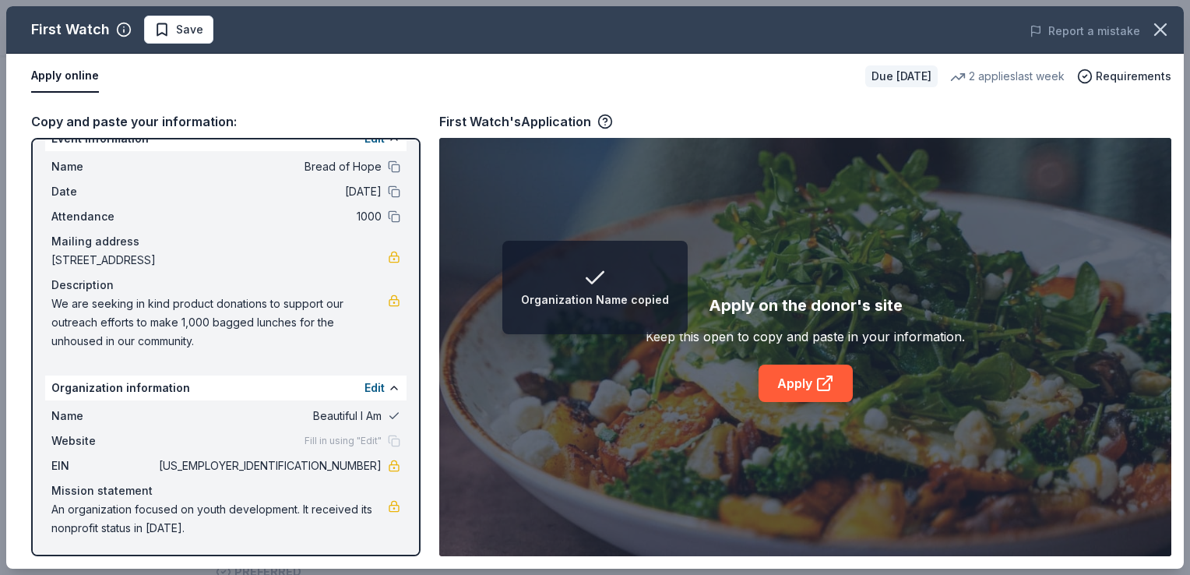
click at [388, 411] on button at bounding box center [394, 415] width 12 height 12
click at [388, 413] on button at bounding box center [394, 415] width 12 height 12
click at [350, 413] on span "Beautiful I Am" at bounding box center [269, 415] width 226 height 19
click at [336, 413] on span "Beautiful I Am" at bounding box center [269, 415] width 226 height 19
click at [318, 413] on span "Beautiful I Am" at bounding box center [269, 415] width 226 height 19
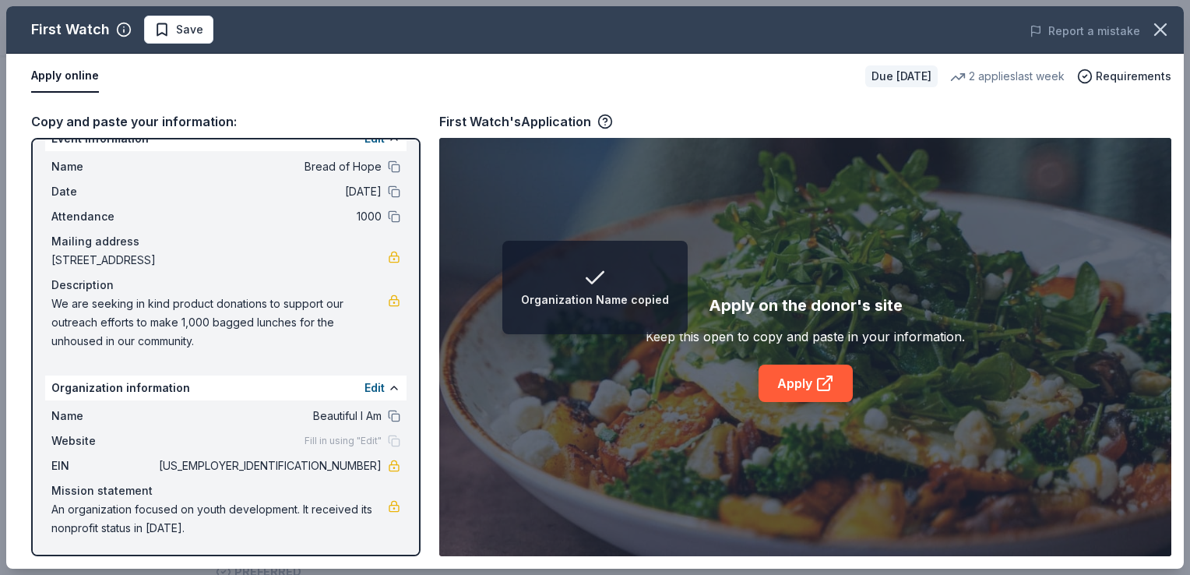
click at [304, 415] on span "Beautiful I Am" at bounding box center [269, 415] width 226 height 19
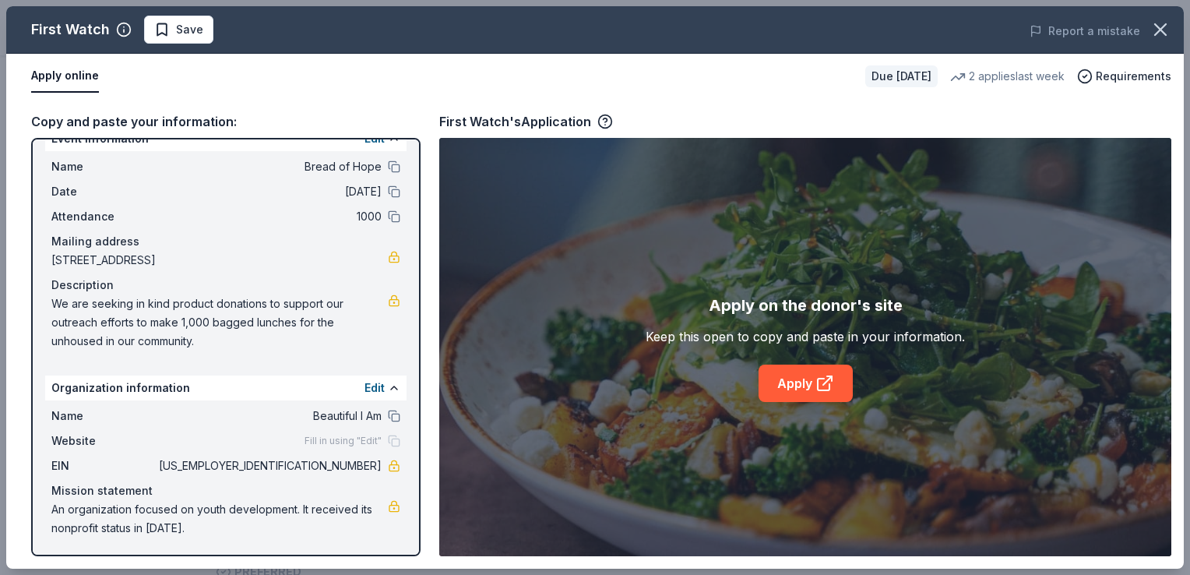
drag, startPoint x: 340, startPoint y: 413, endPoint x: 350, endPoint y: 413, distance: 10.1
click at [351, 413] on span "Beautiful I Am" at bounding box center [269, 415] width 226 height 19
click at [341, 413] on span "Beautiful I Am" at bounding box center [269, 415] width 226 height 19
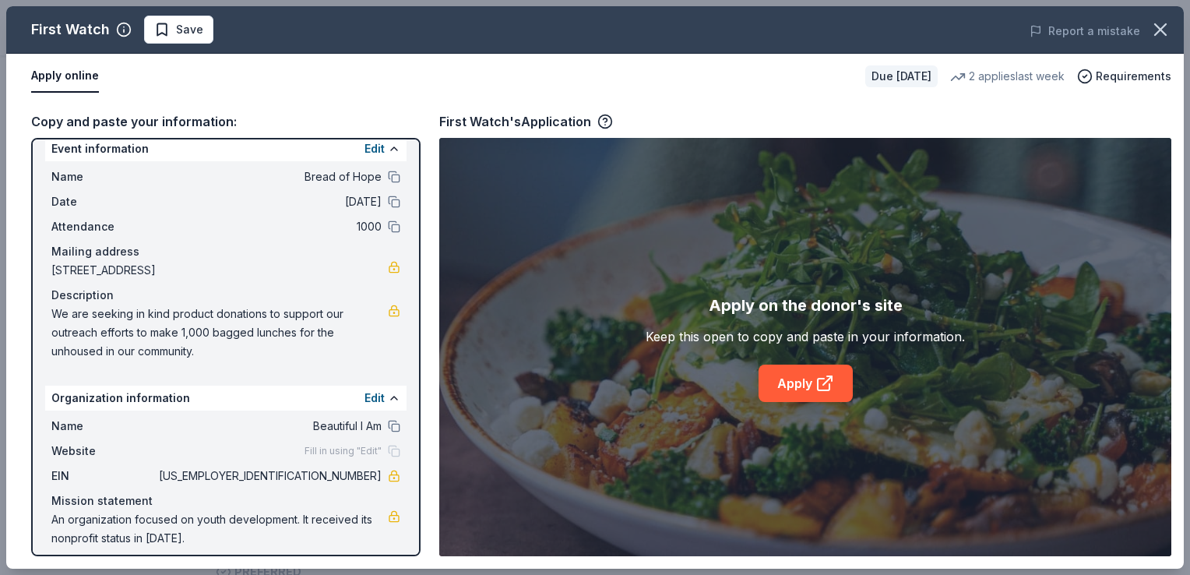
scroll to position [0, 0]
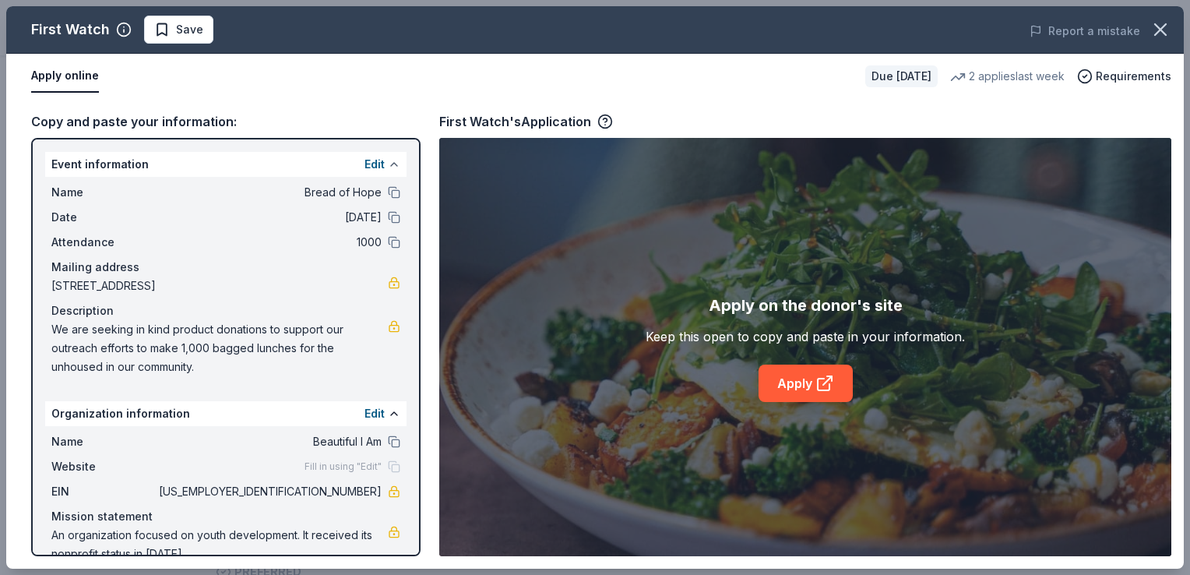
click at [388, 158] on button at bounding box center [394, 164] width 12 height 12
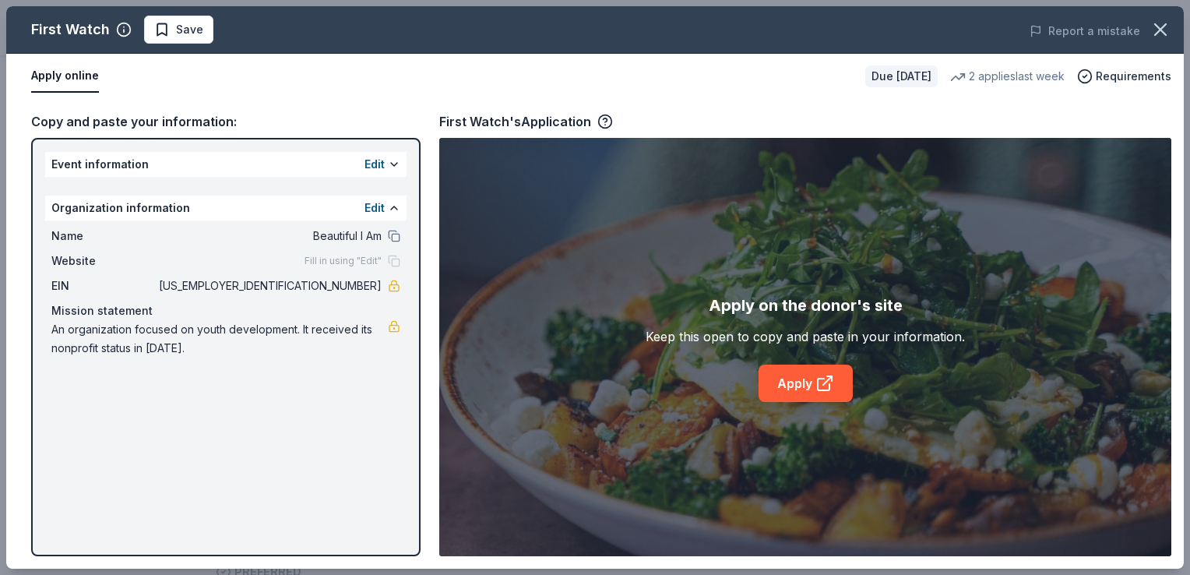
click at [324, 237] on span "Beautiful I Am" at bounding box center [269, 236] width 226 height 19
